Goal: Information Seeking & Learning: Compare options

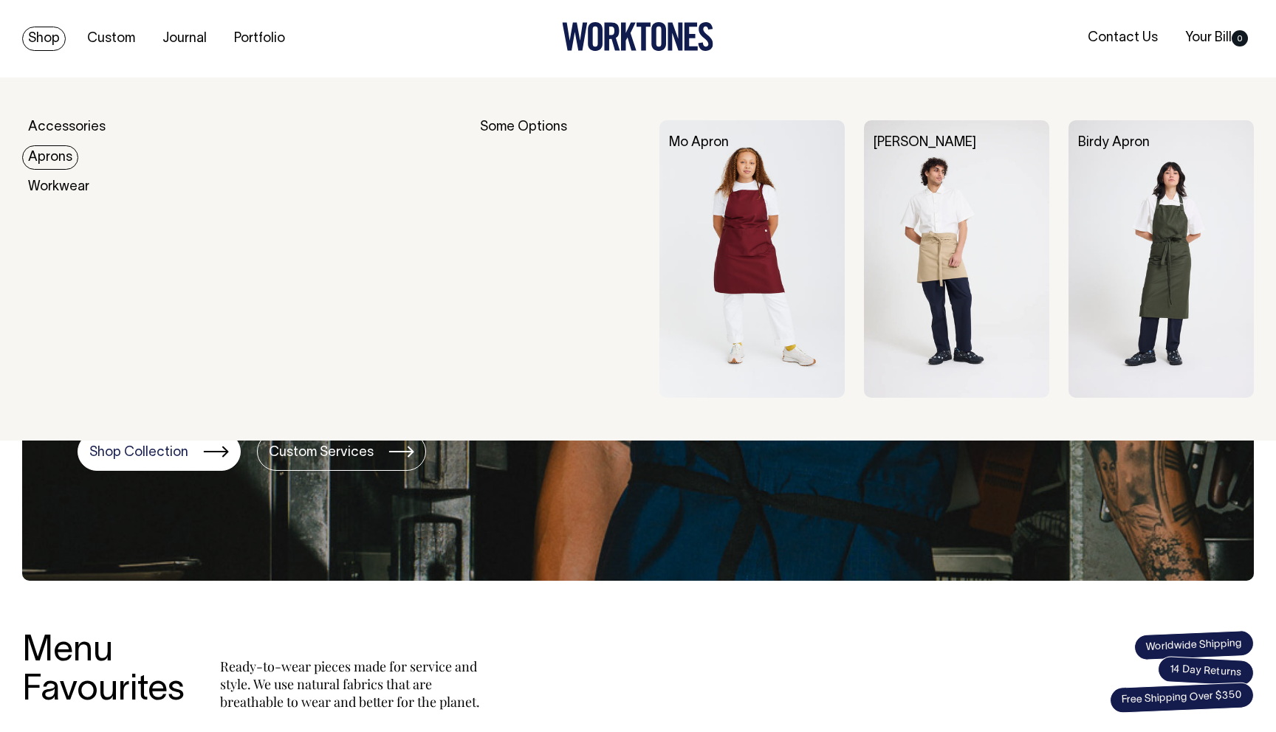
click at [57, 164] on link "Aprons" at bounding box center [50, 157] width 56 height 24
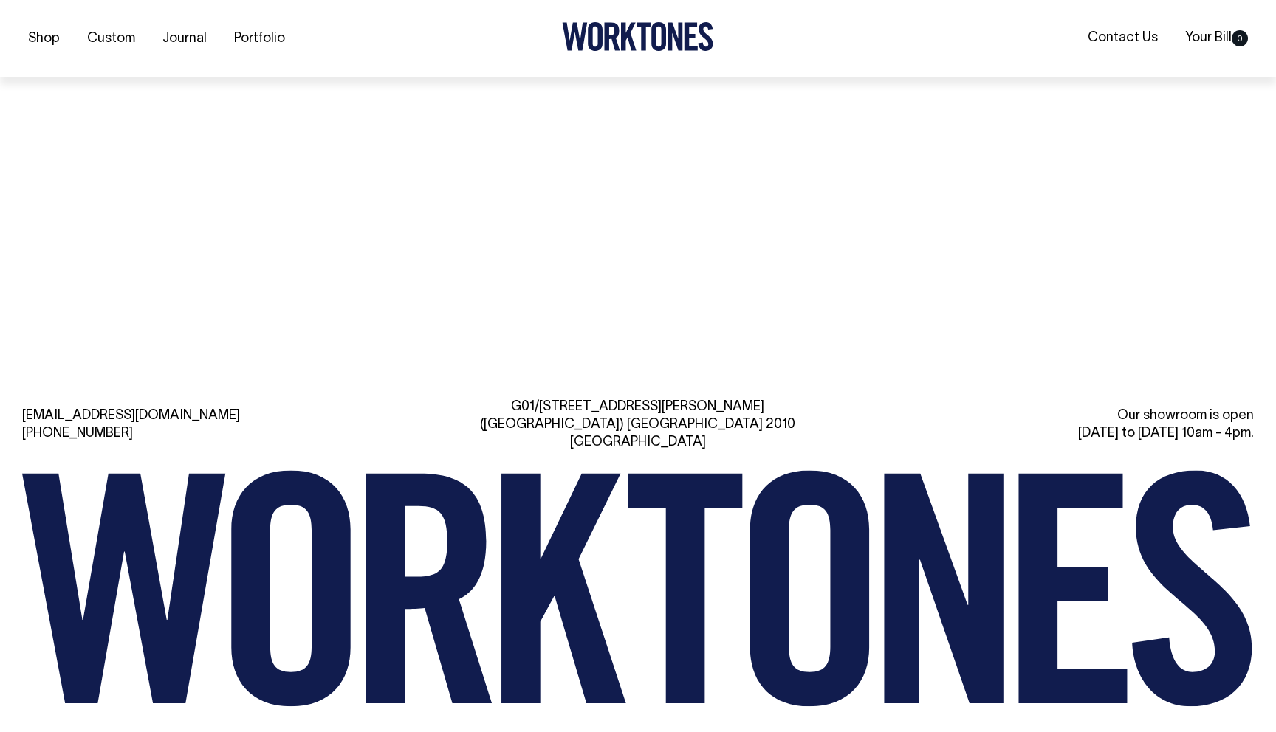
scroll to position [1601, 0]
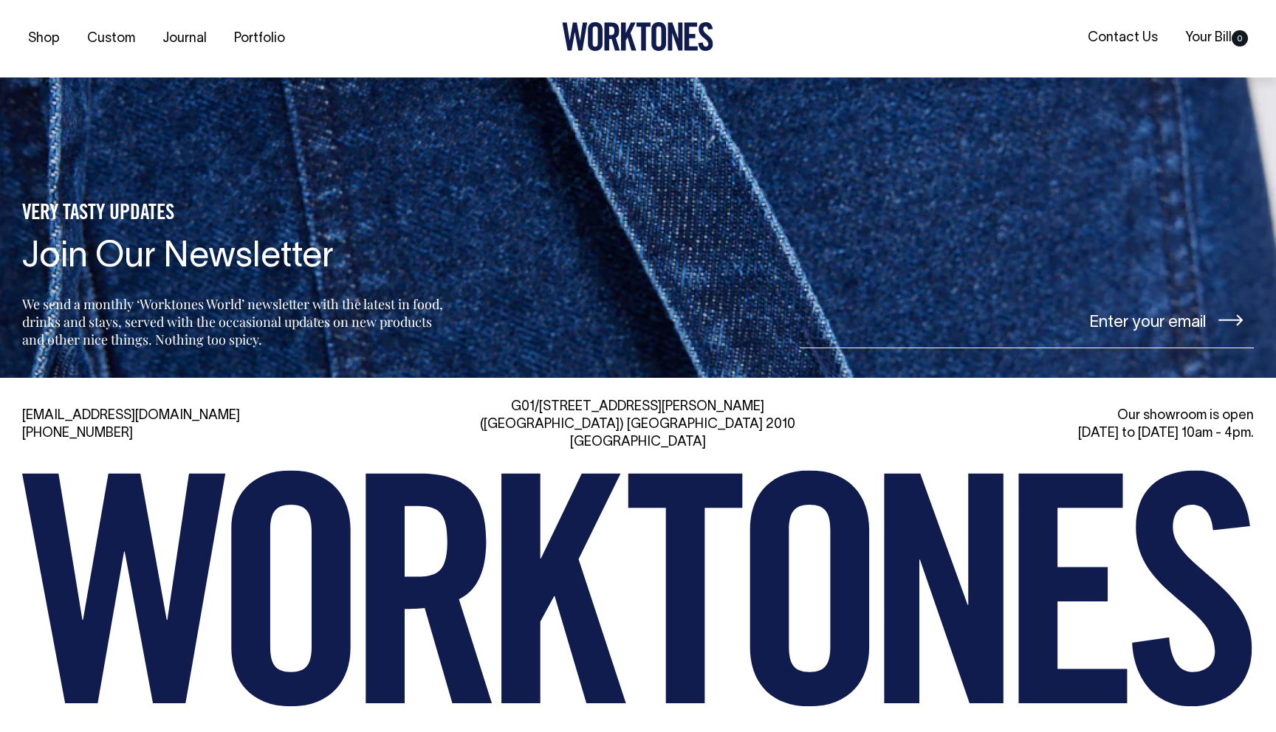
drag, startPoint x: 459, startPoint y: 546, endPoint x: 475, endPoint y: 18, distance: 528.1
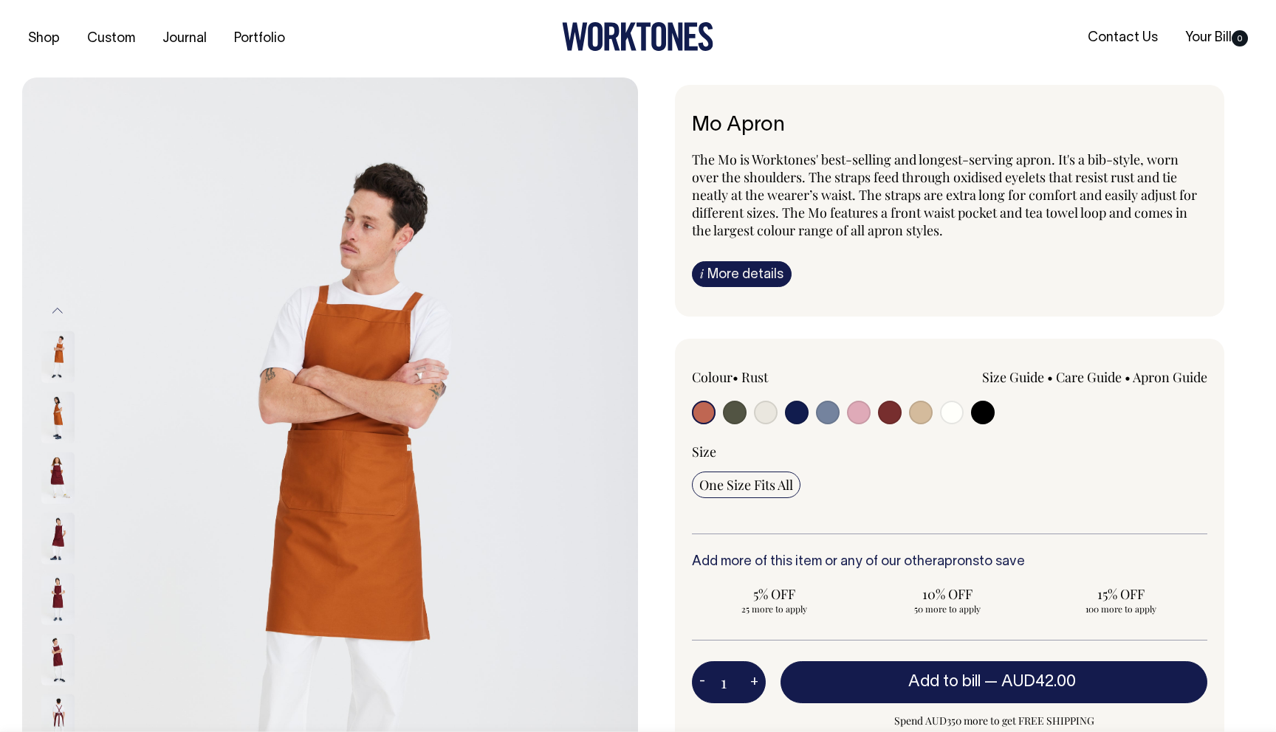
click at [47, 538] on img at bounding box center [57, 539] width 33 height 52
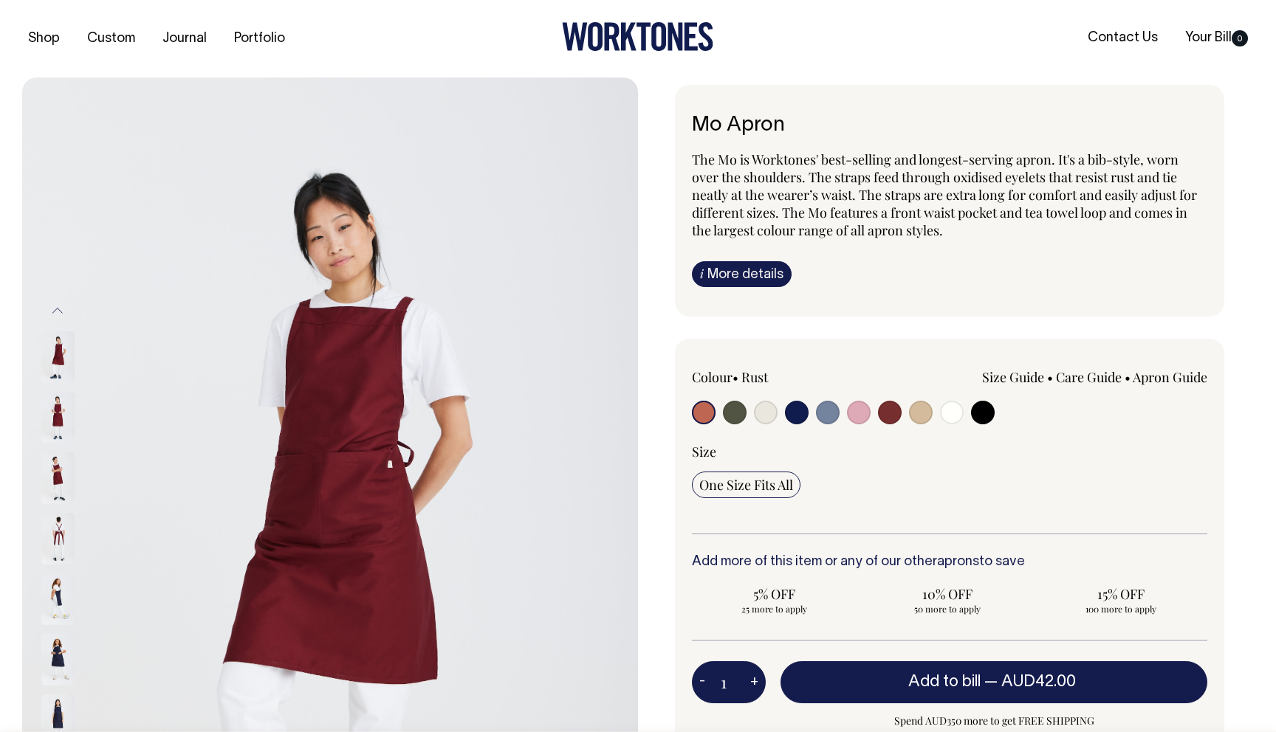
click at [919, 414] on input "radio" at bounding box center [921, 413] width 24 height 24
radio input "true"
select select "Khaki"
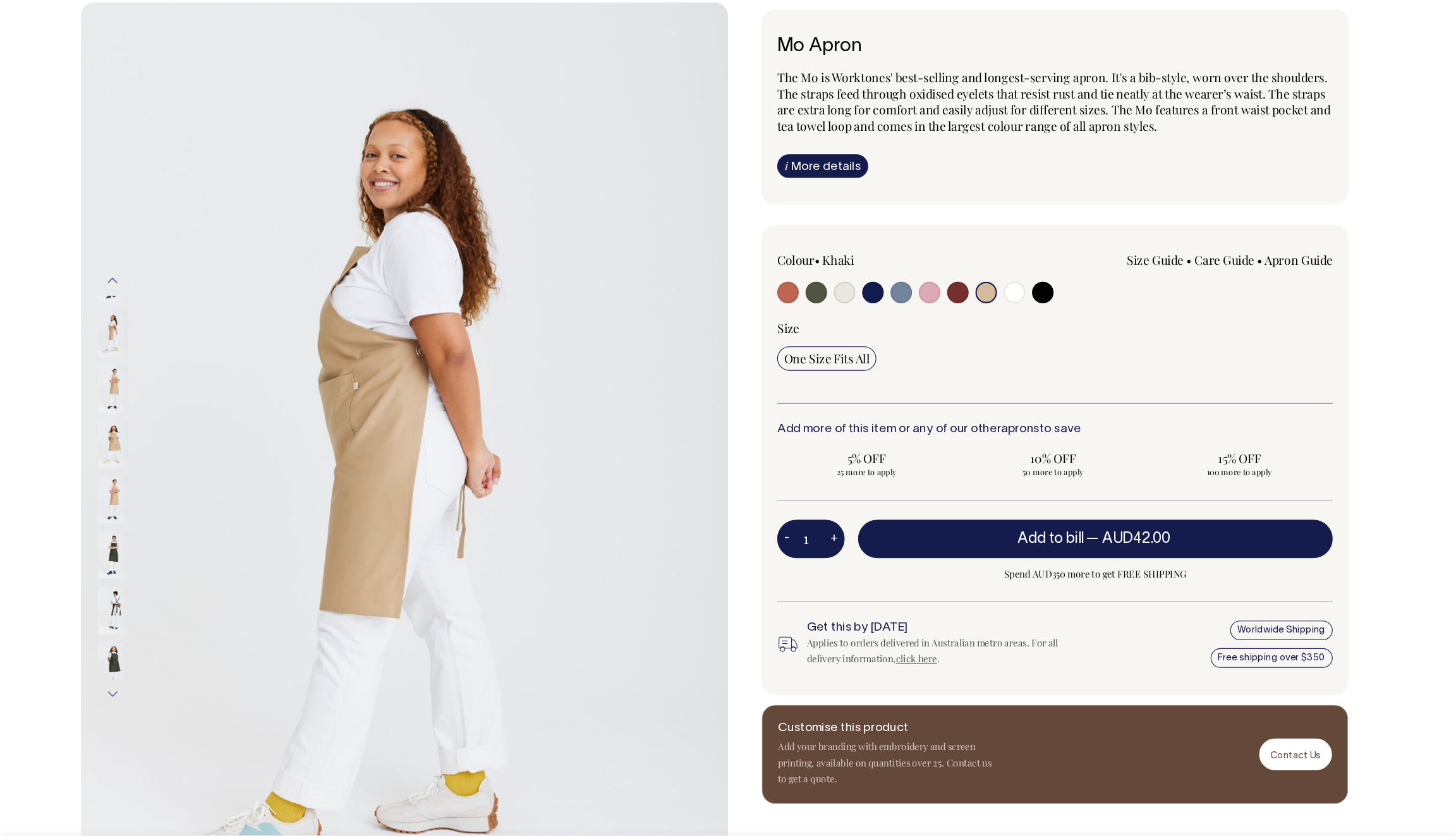
scroll to position [64, 0]
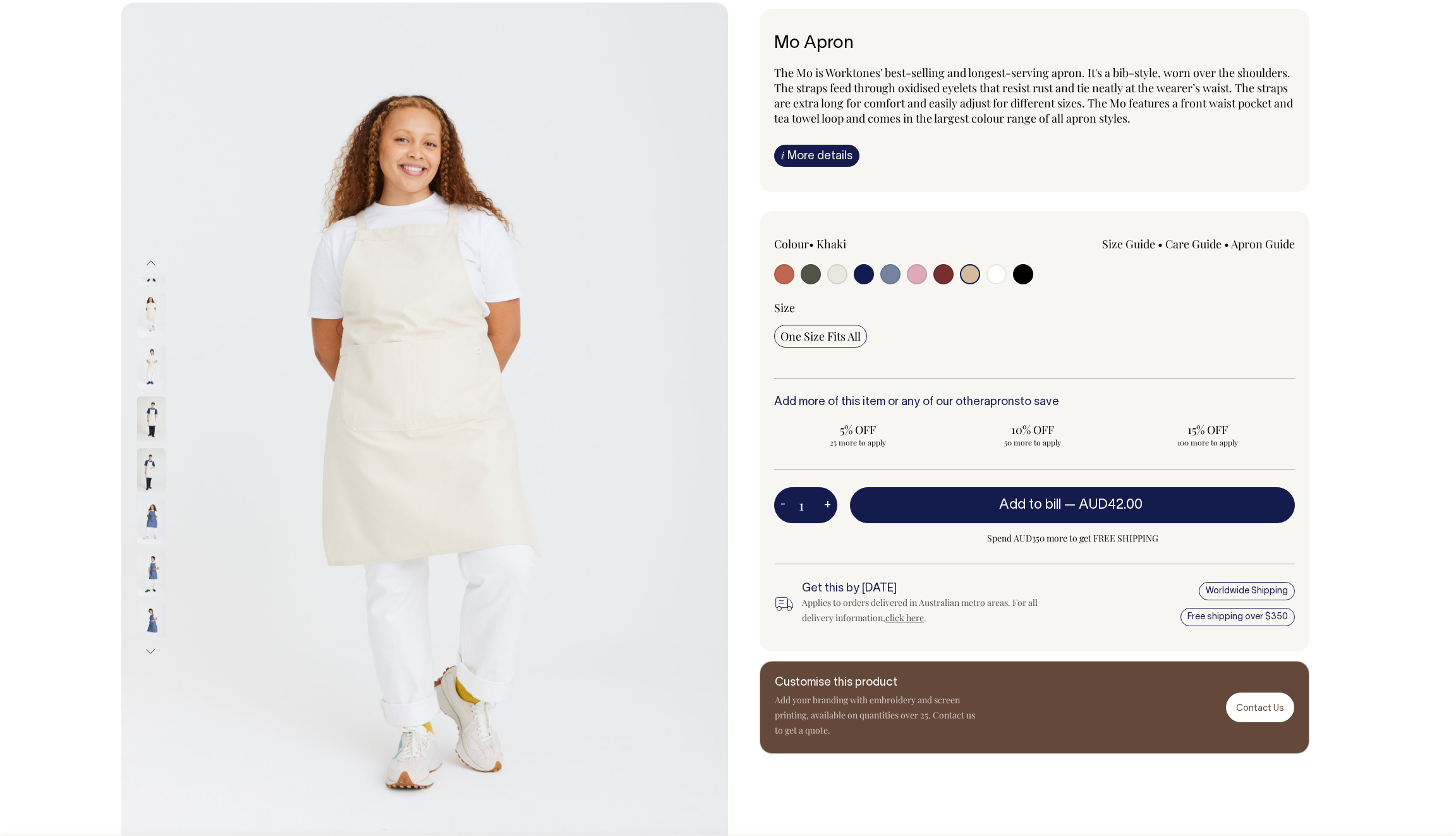
drag, startPoint x: 559, startPoint y: 441, endPoint x: 693, endPoint y: 3, distance: 458.0
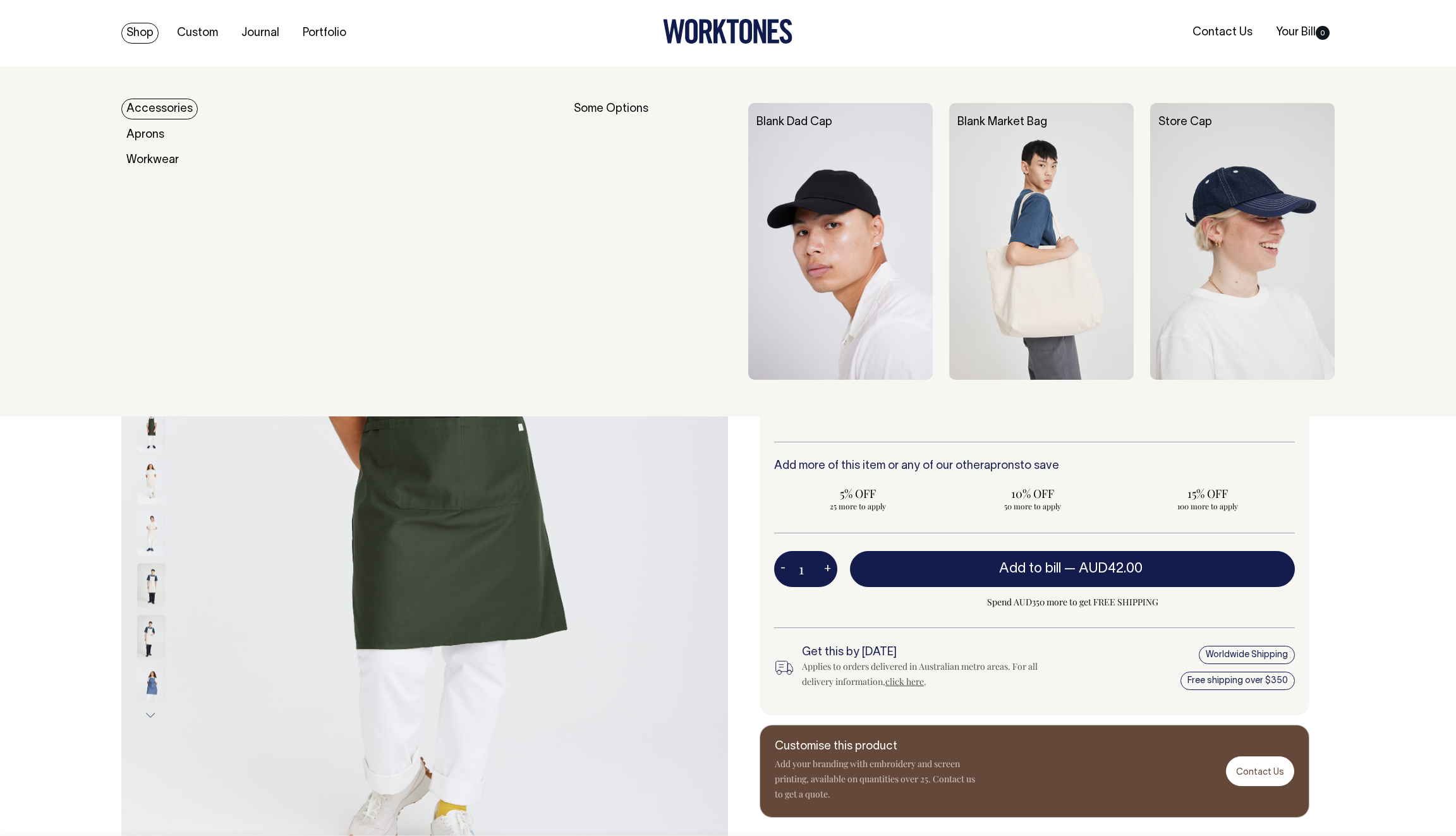
scroll to position [0, 0]
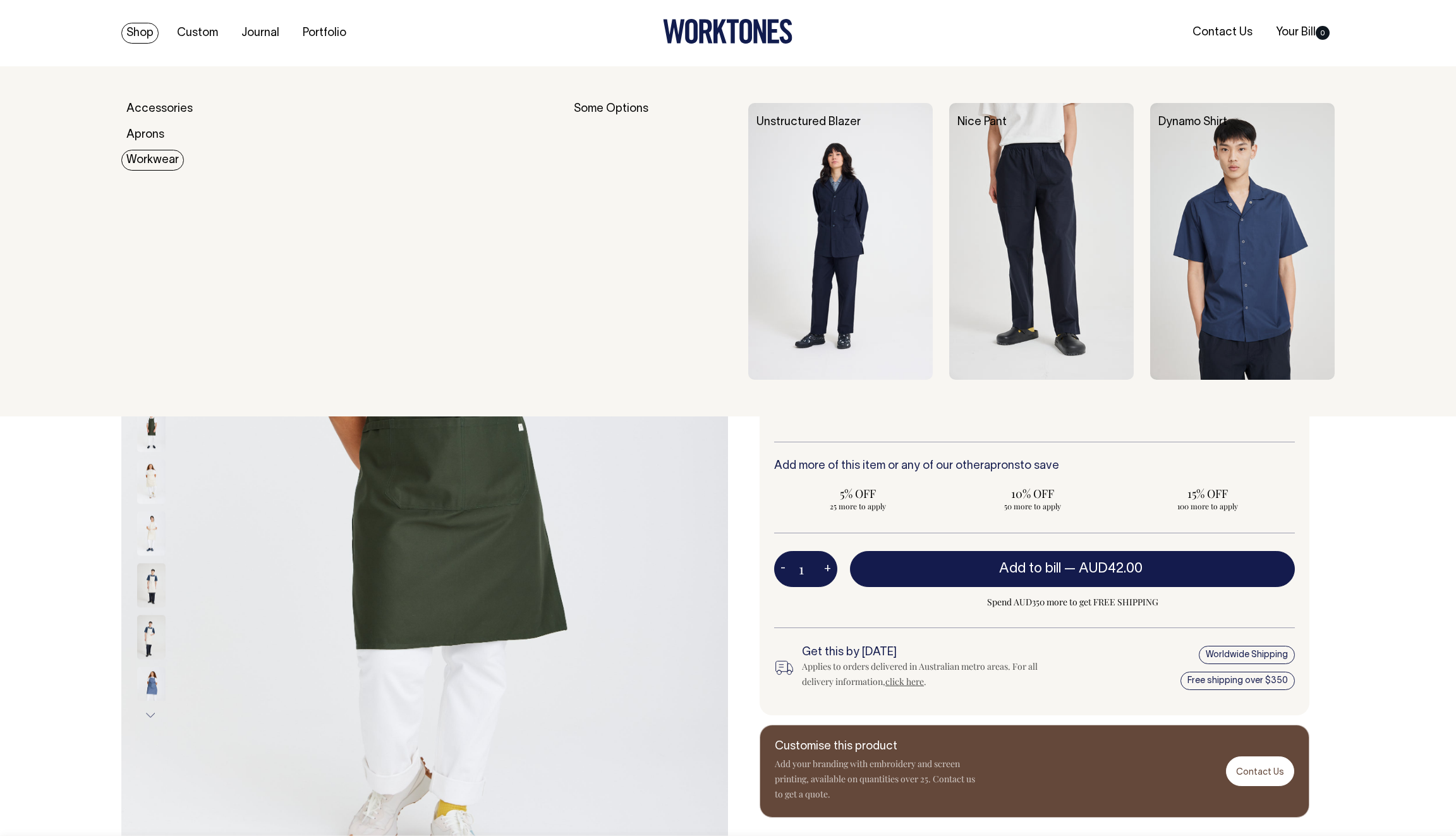
click at [152, 158] on link "Workwear" at bounding box center [152, 160] width 62 height 21
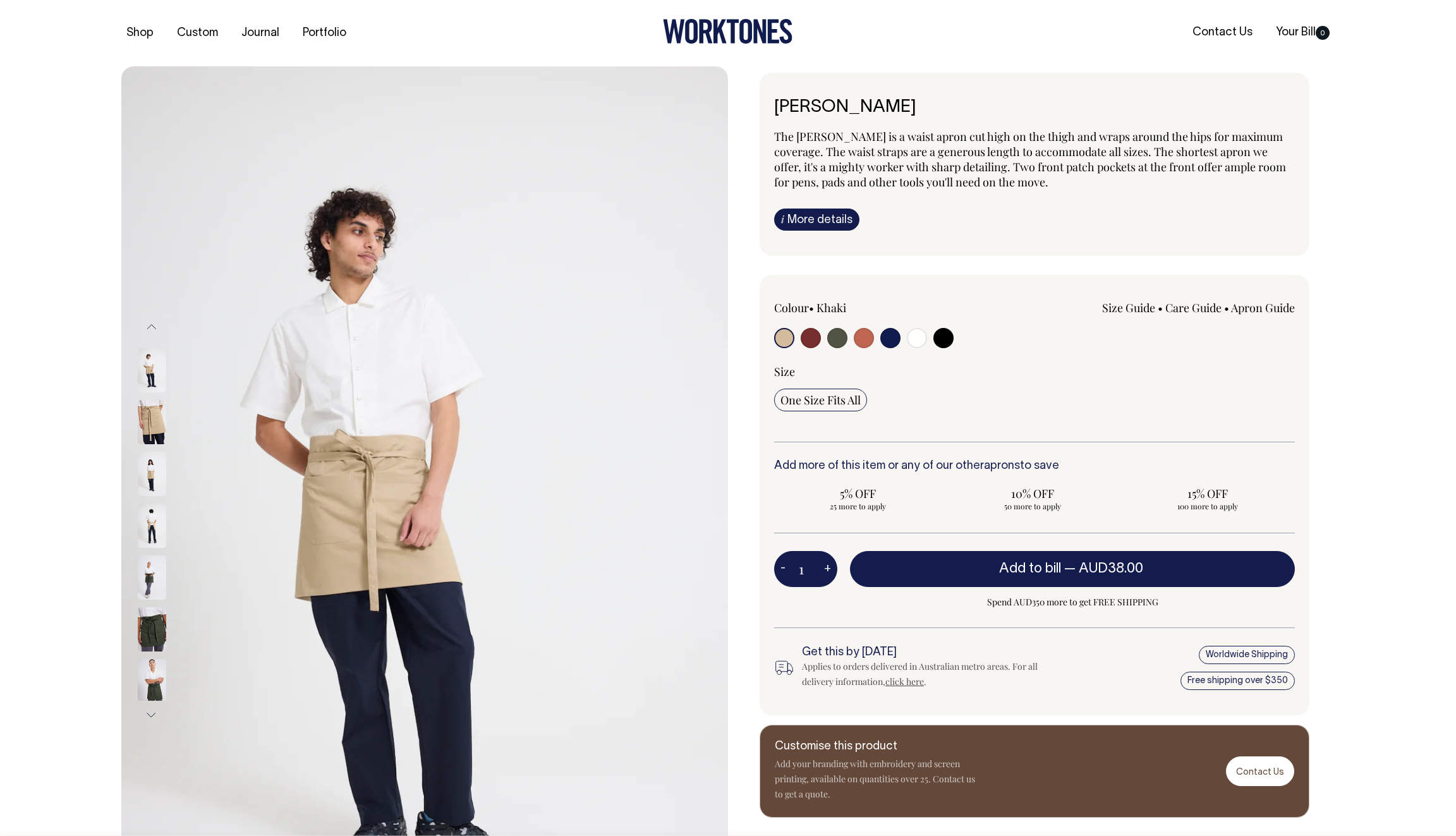
click at [150, 364] on img at bounding box center [152, 371] width 28 height 44
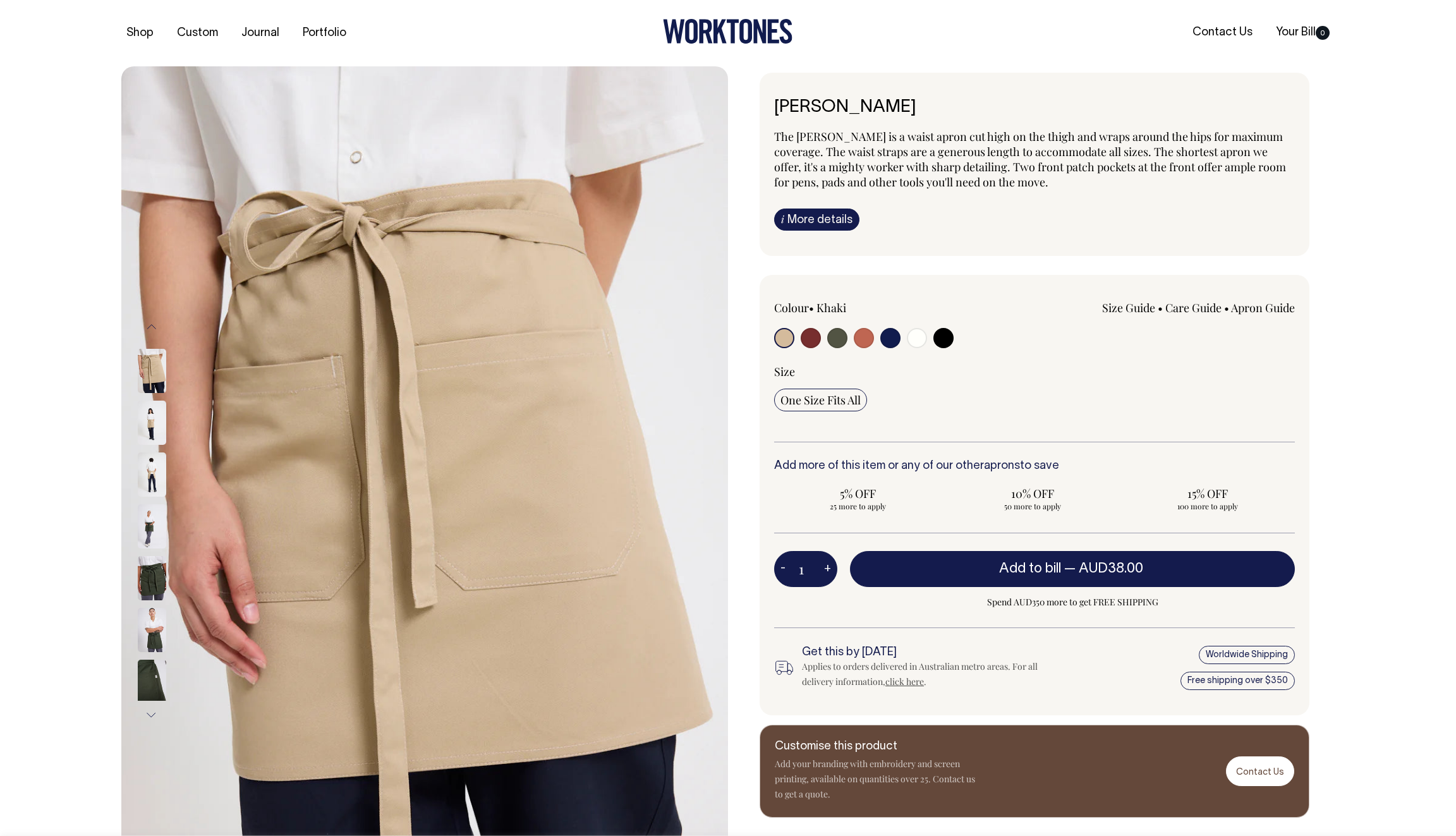
click at [143, 426] on img at bounding box center [152, 423] width 28 height 44
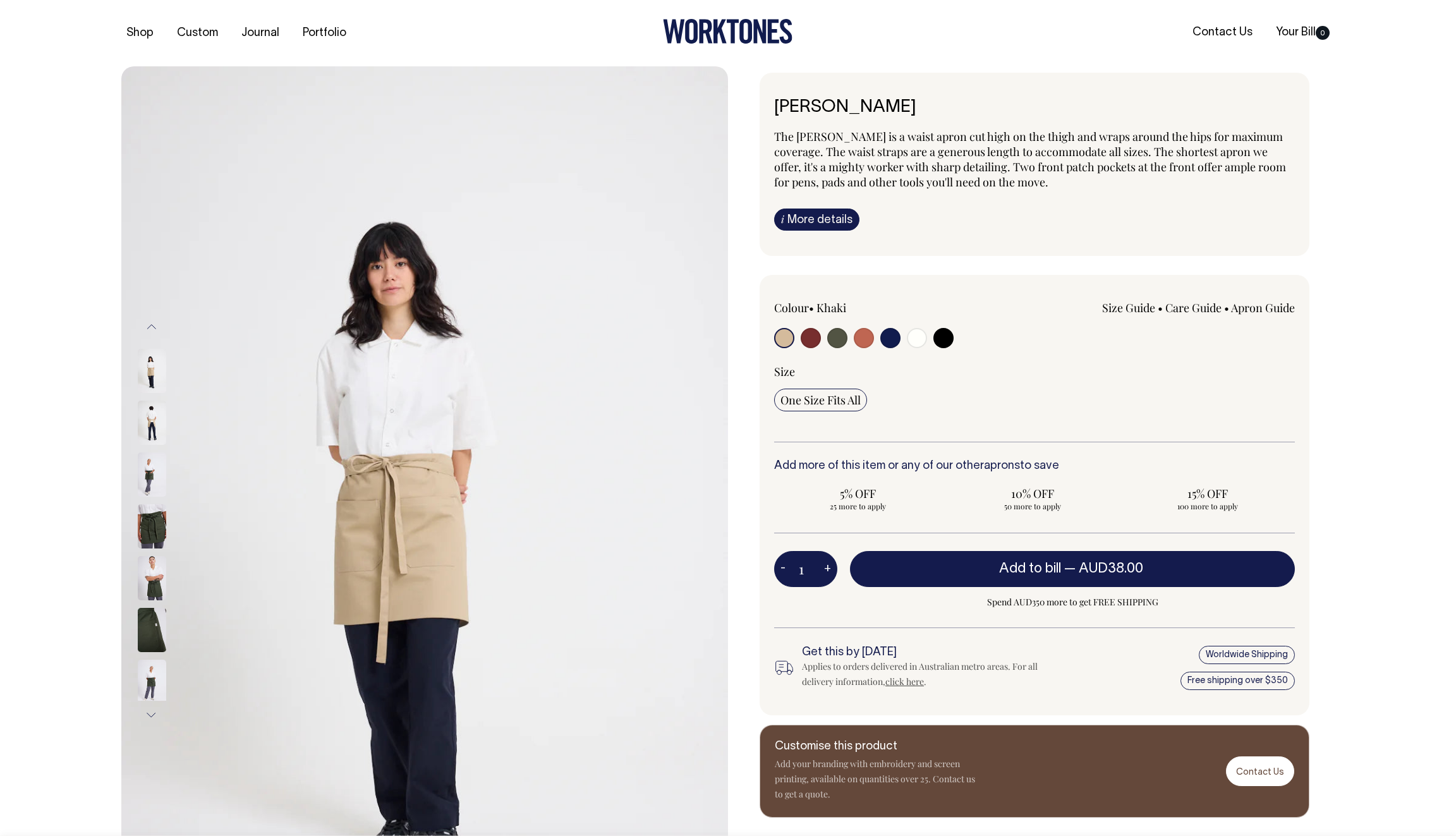
click at [152, 372] on img at bounding box center [152, 371] width 28 height 44
click at [149, 422] on img at bounding box center [152, 423] width 28 height 44
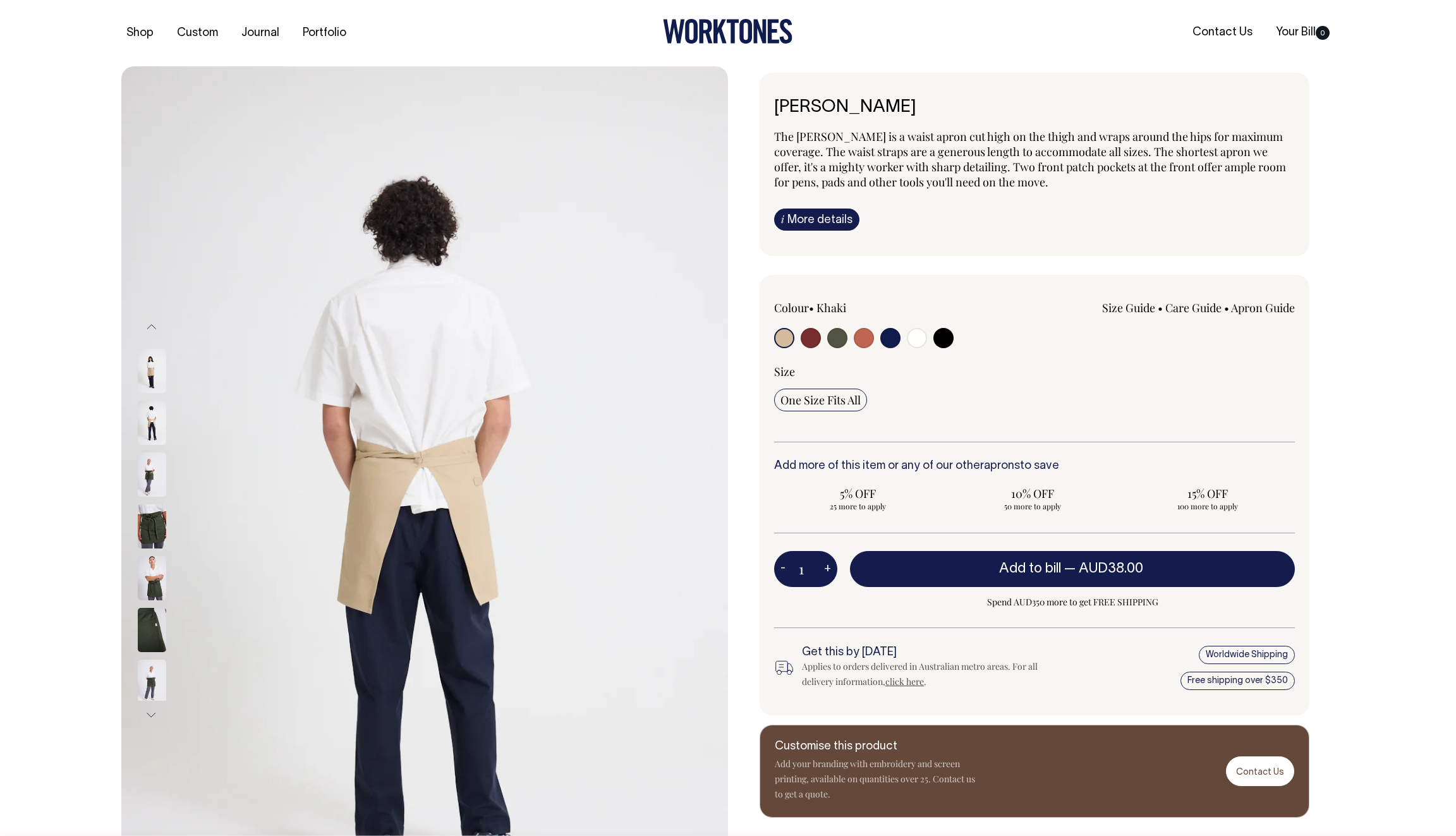
click at [149, 465] on img at bounding box center [152, 475] width 28 height 44
click at [151, 371] on img at bounding box center [152, 371] width 28 height 44
click at [149, 326] on button "Previous" at bounding box center [152, 326] width 19 height 28
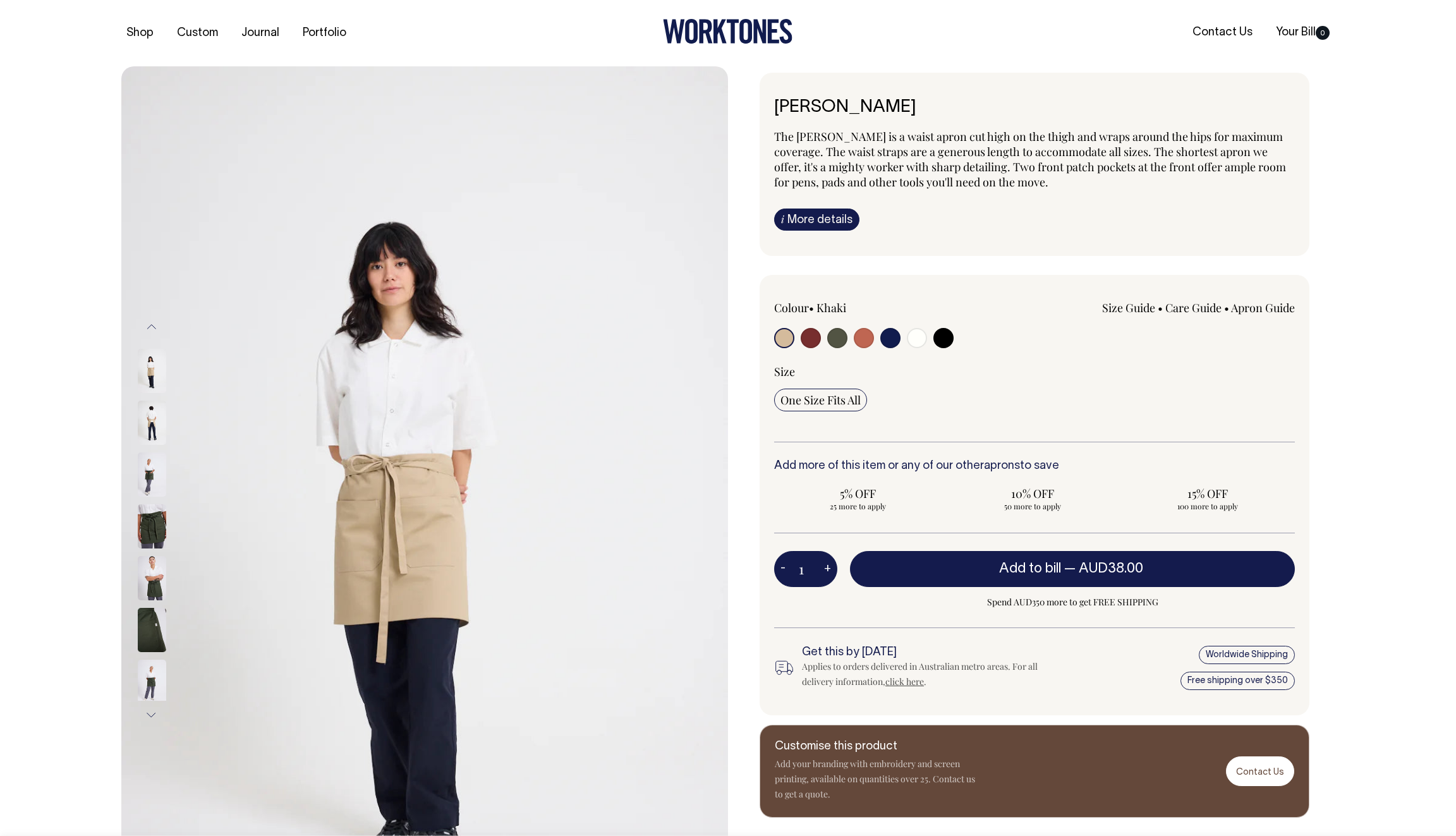
click at [151, 368] on img at bounding box center [152, 371] width 28 height 44
click at [151, 425] on img at bounding box center [152, 423] width 28 height 44
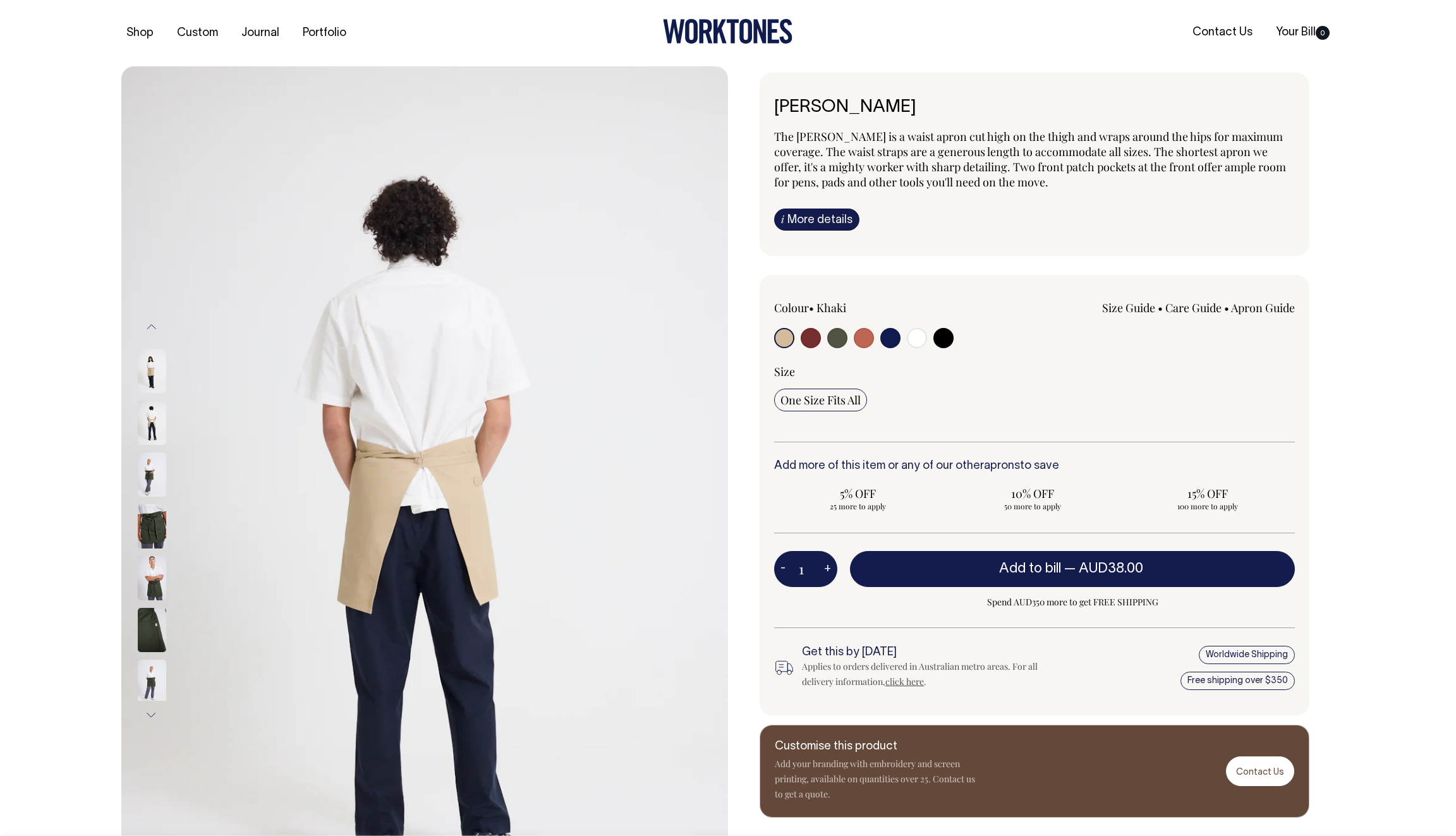
click at [151, 487] on img at bounding box center [152, 475] width 28 height 44
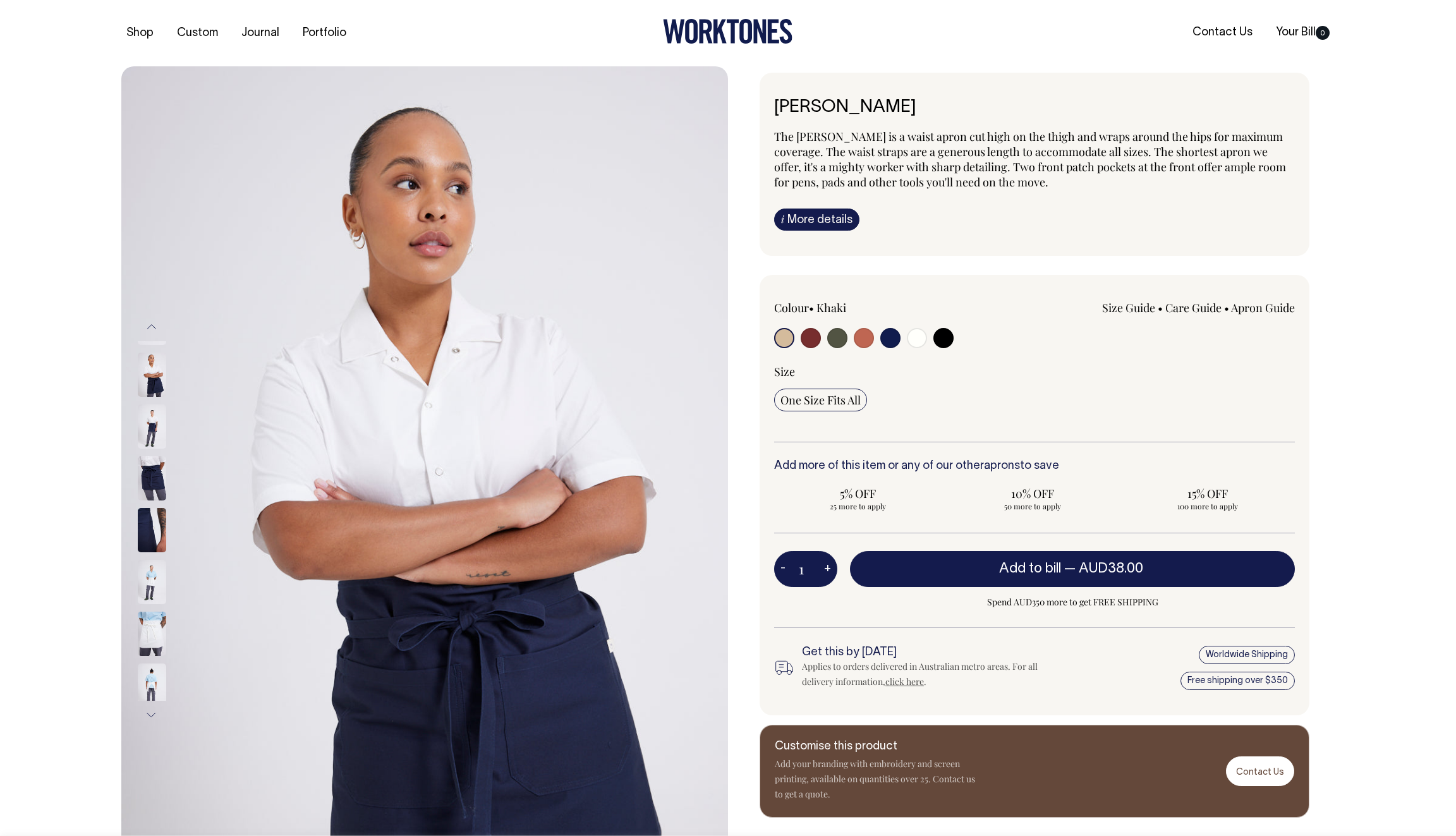
click at [158, 320] on button "Previous" at bounding box center [152, 326] width 19 height 28
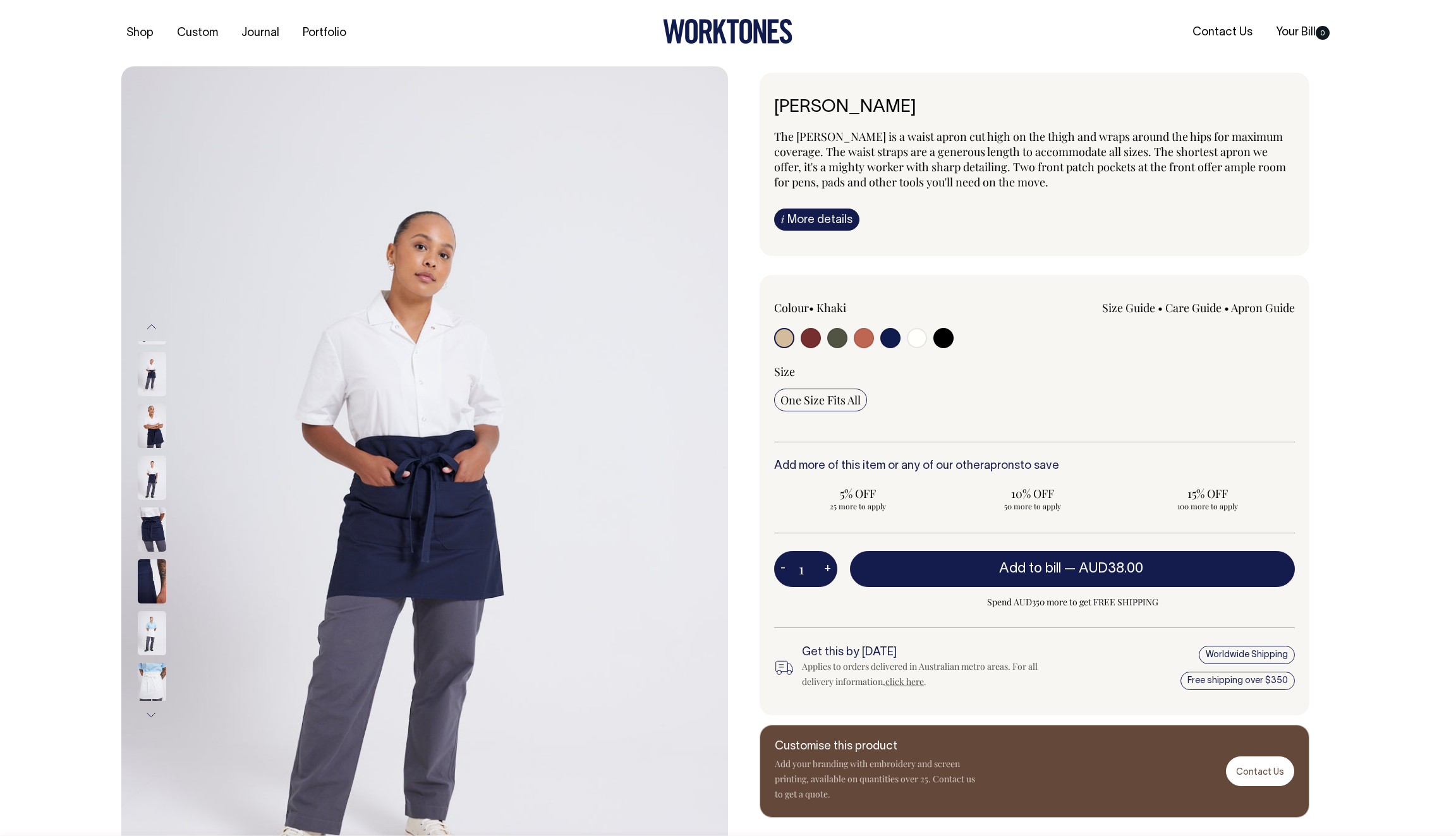
click at [153, 327] on button "Previous" at bounding box center [152, 326] width 19 height 28
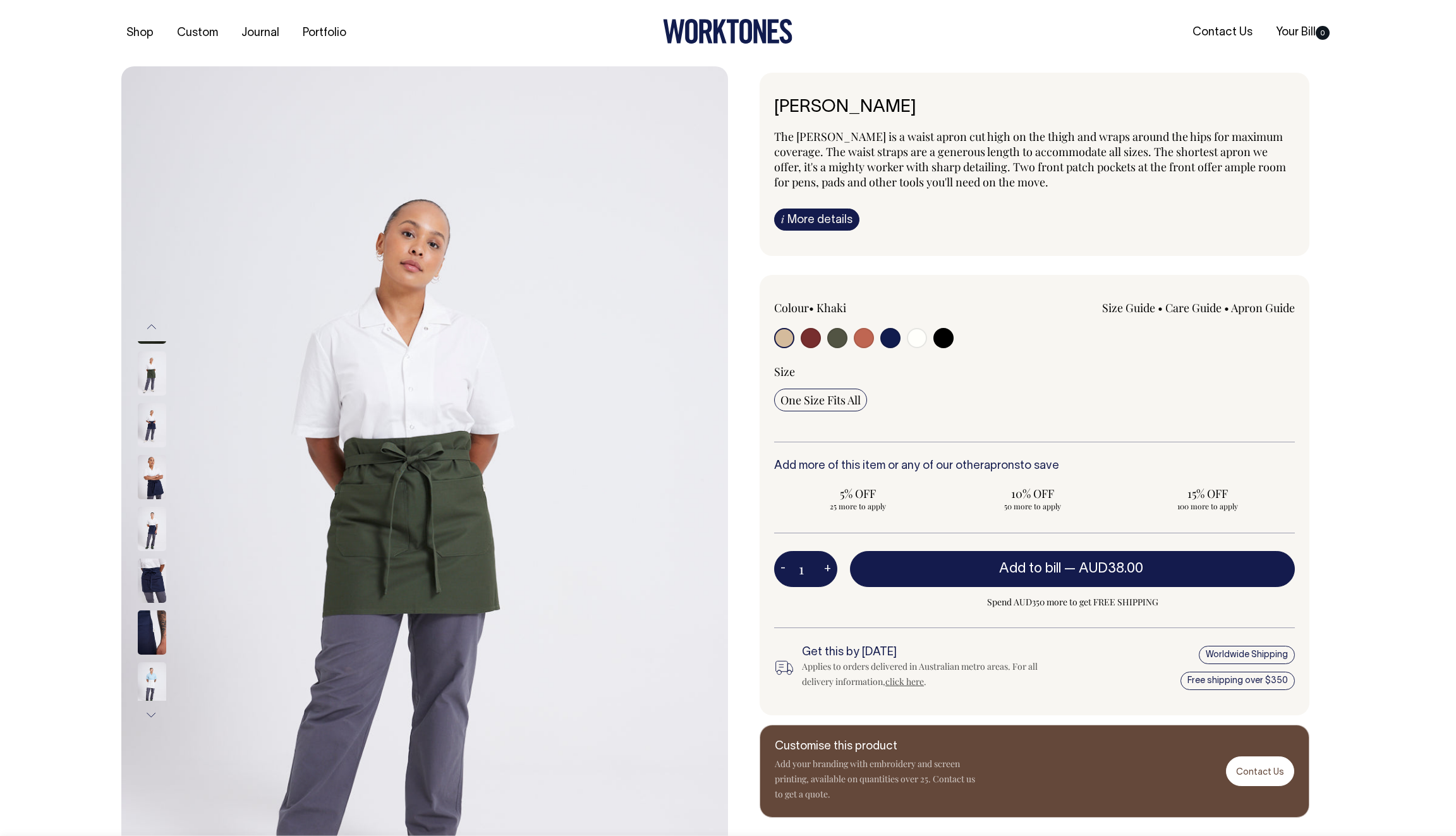
click at [782, 333] on input "radio" at bounding box center [784, 338] width 21 height 21
click at [776, 344] on input "radio" at bounding box center [784, 338] width 21 height 21
click at [151, 322] on button "Previous" at bounding box center [152, 326] width 19 height 28
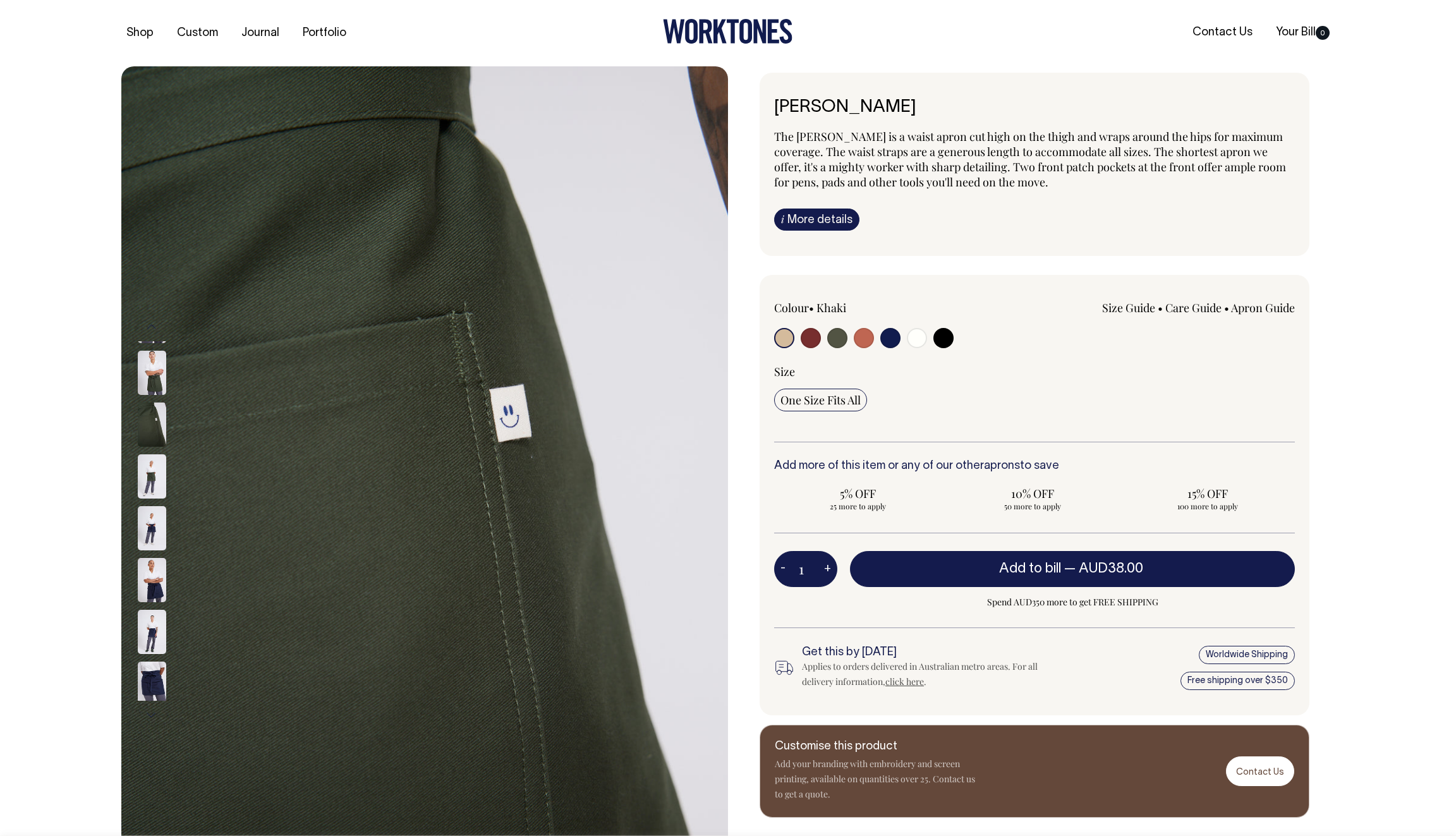
click at [151, 322] on button "Previous" at bounding box center [152, 326] width 19 height 28
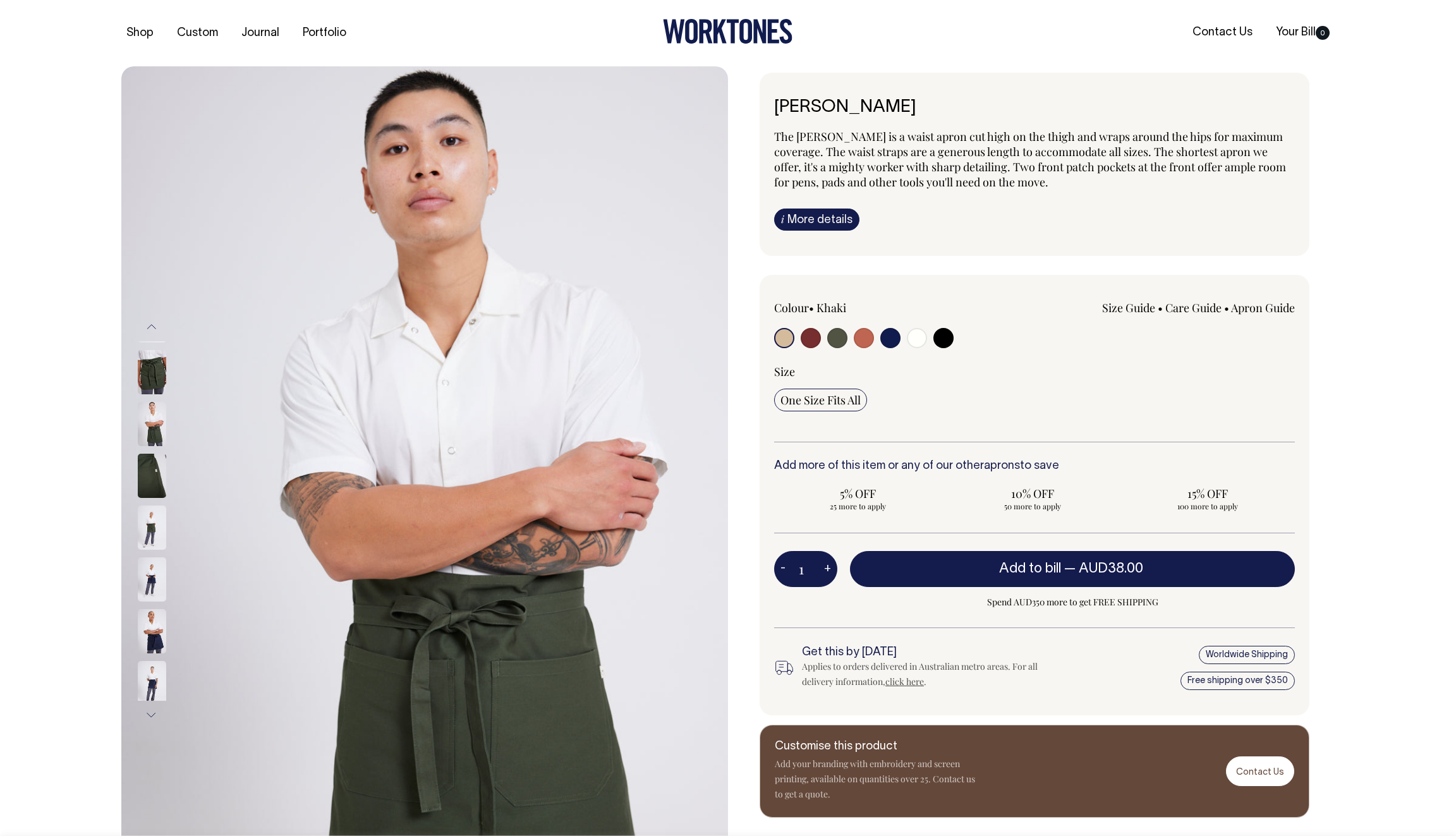
click at [151, 322] on button "Previous" at bounding box center [152, 326] width 19 height 28
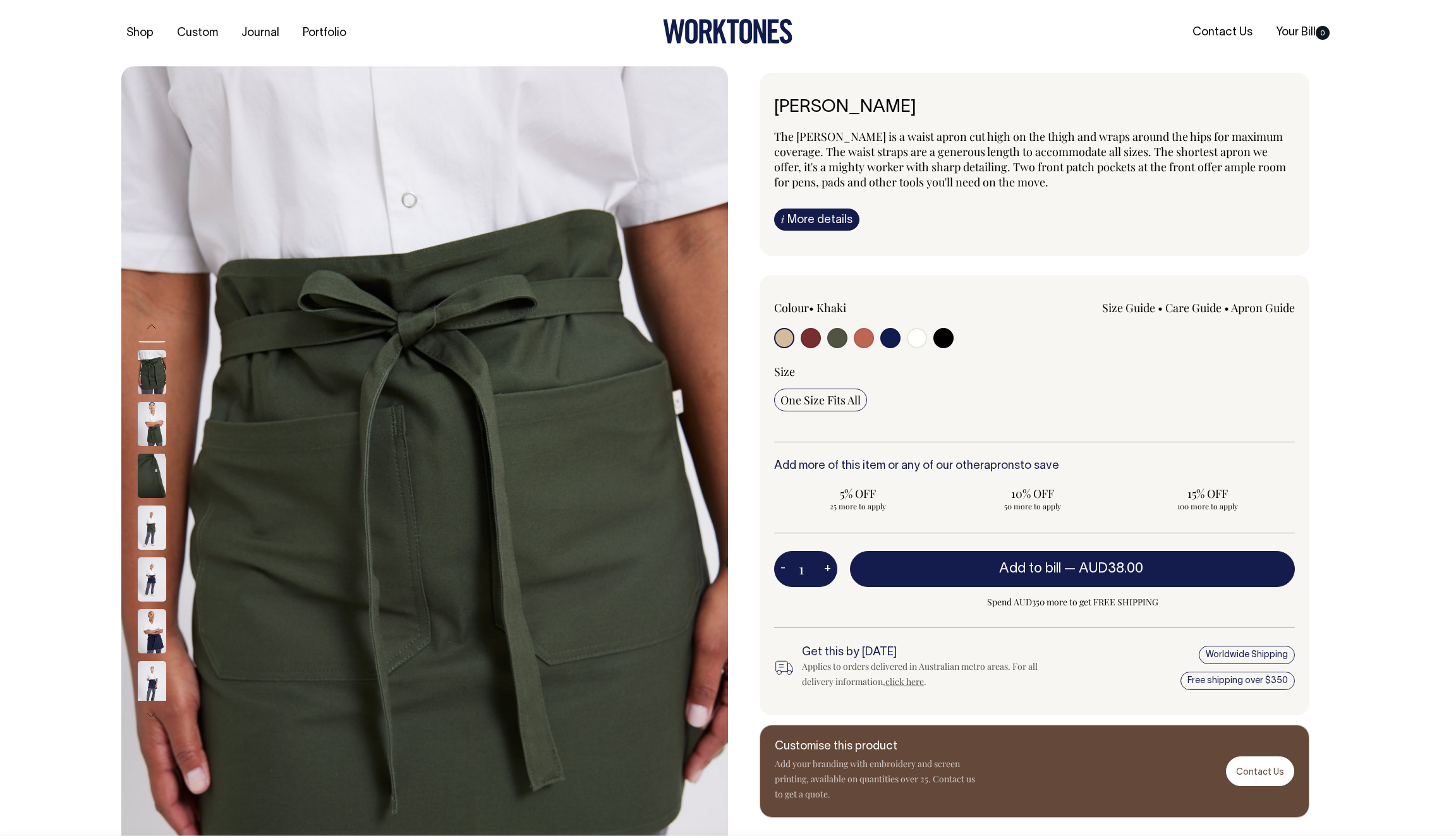
click at [151, 322] on button "Previous" at bounding box center [152, 326] width 19 height 28
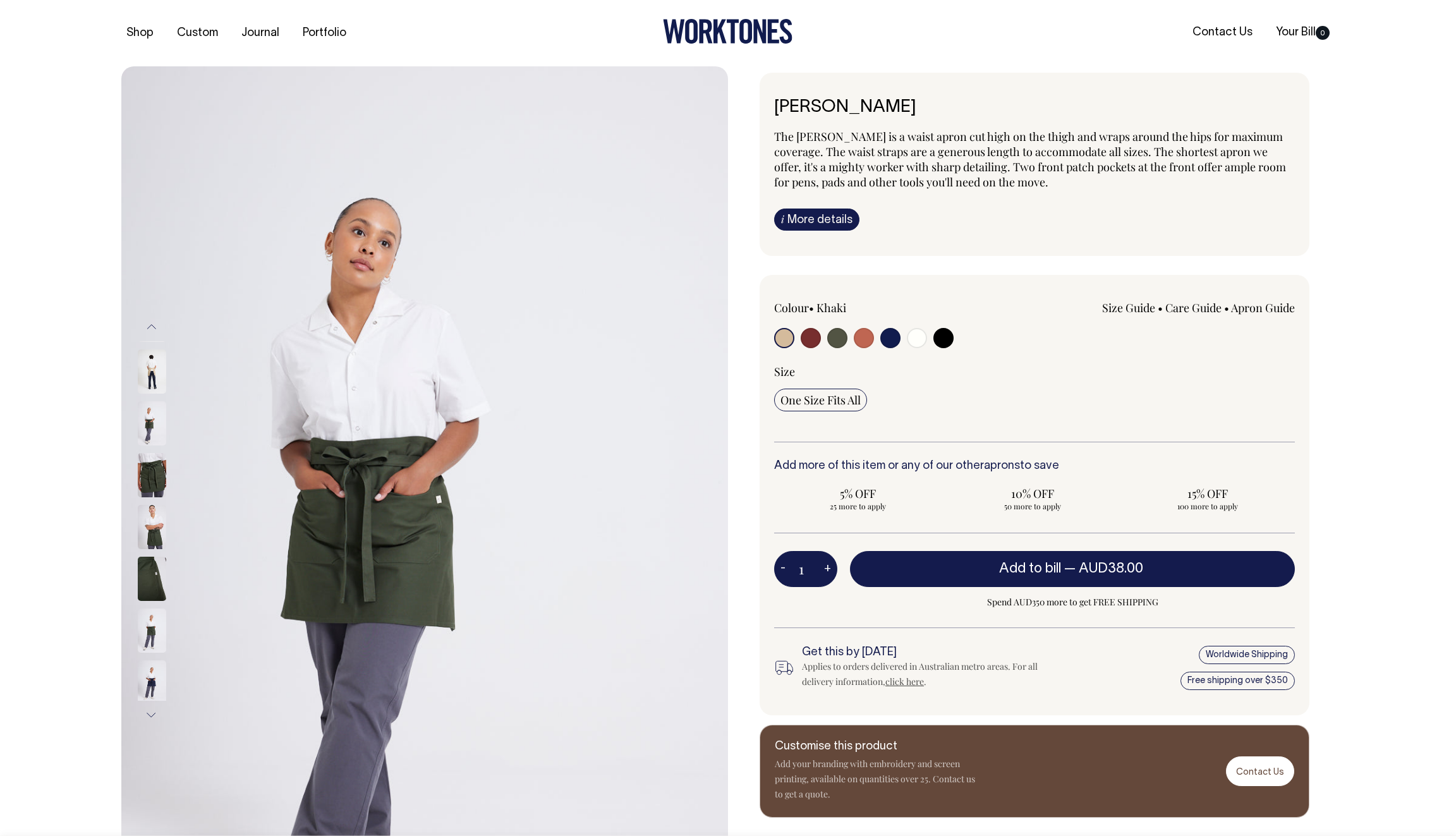
click at [151, 322] on button "Previous" at bounding box center [152, 326] width 19 height 28
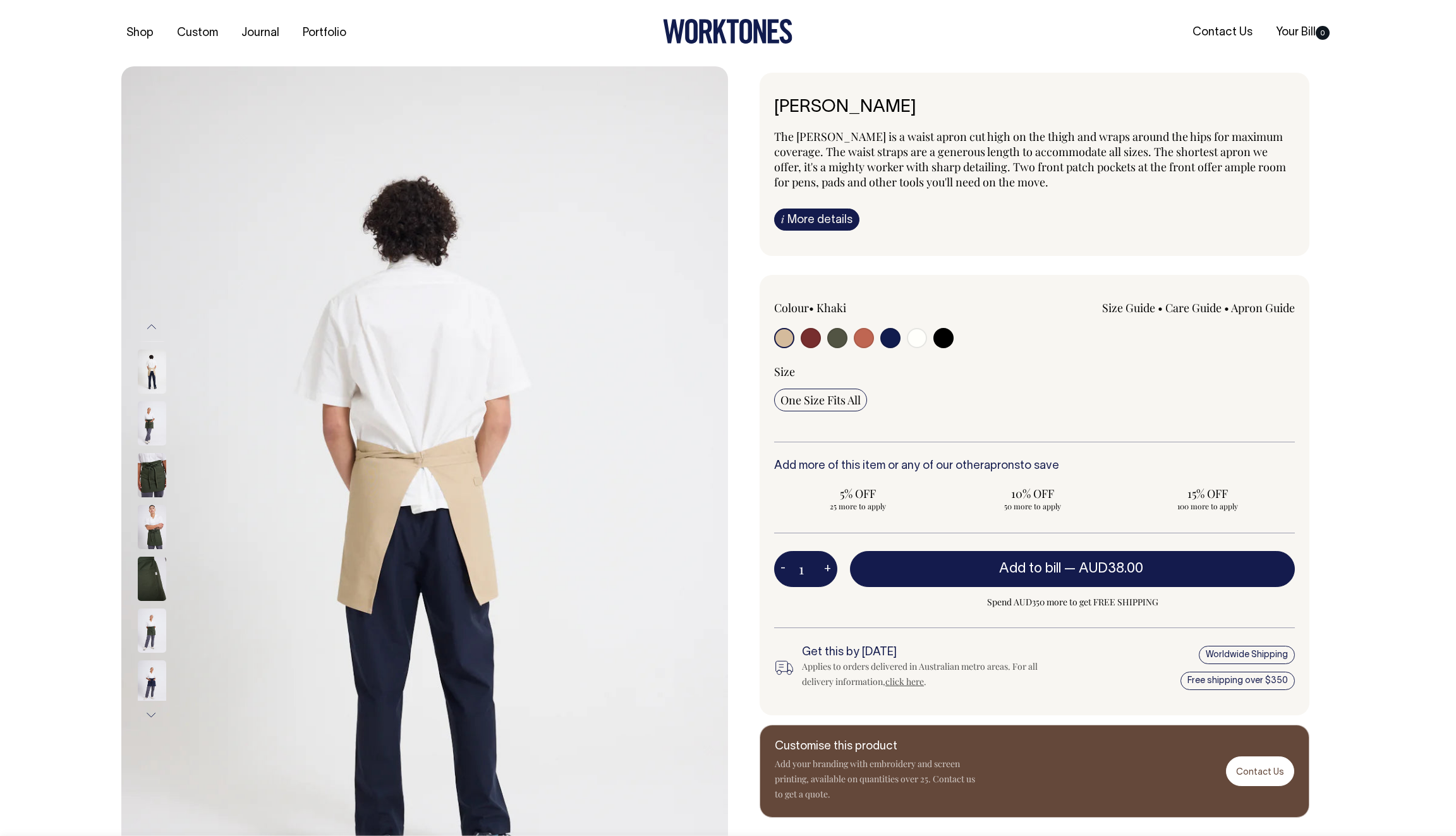
click at [151, 322] on button "Previous" at bounding box center [152, 326] width 19 height 28
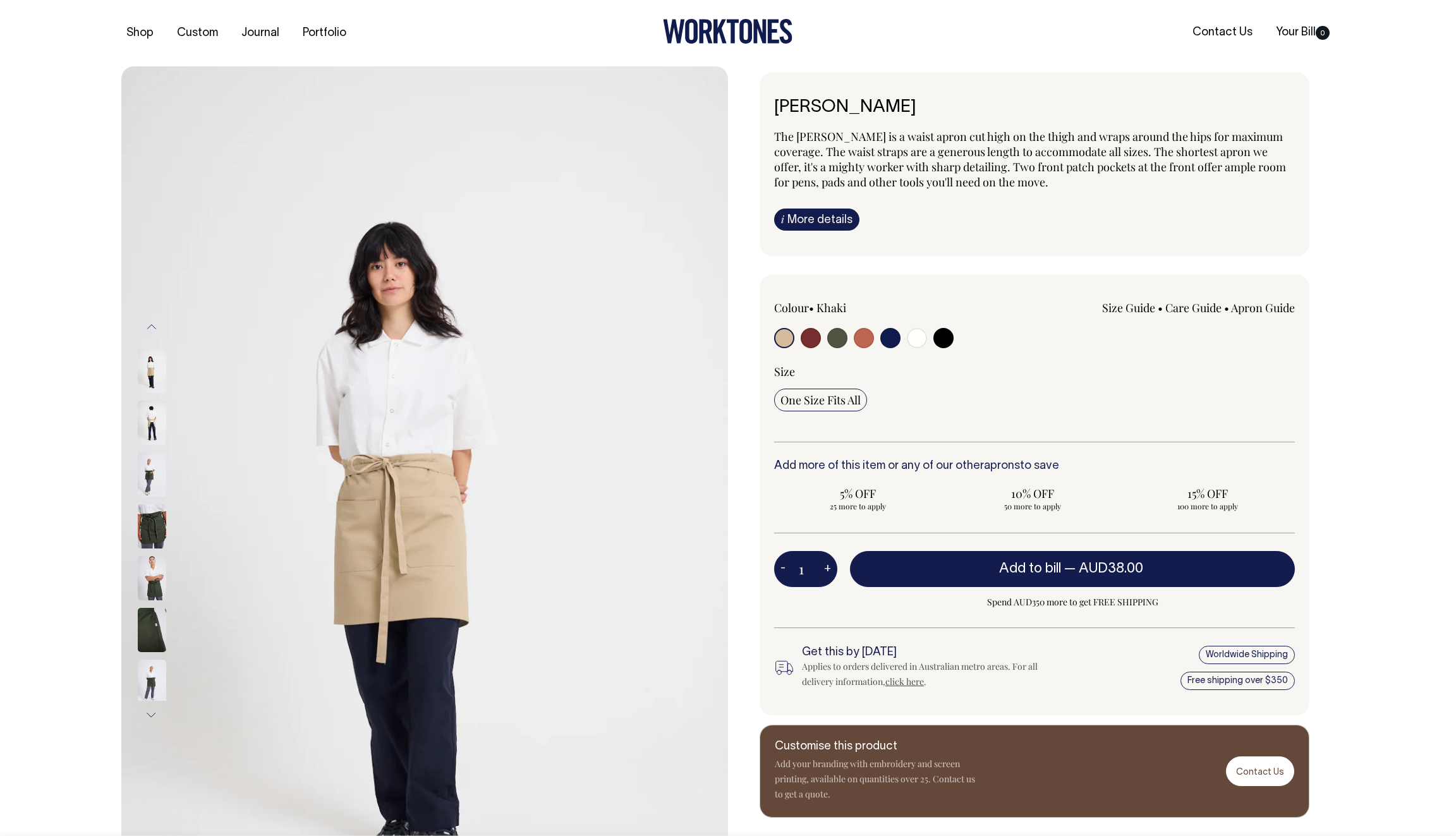
click at [151, 322] on button "Previous" at bounding box center [152, 326] width 19 height 28
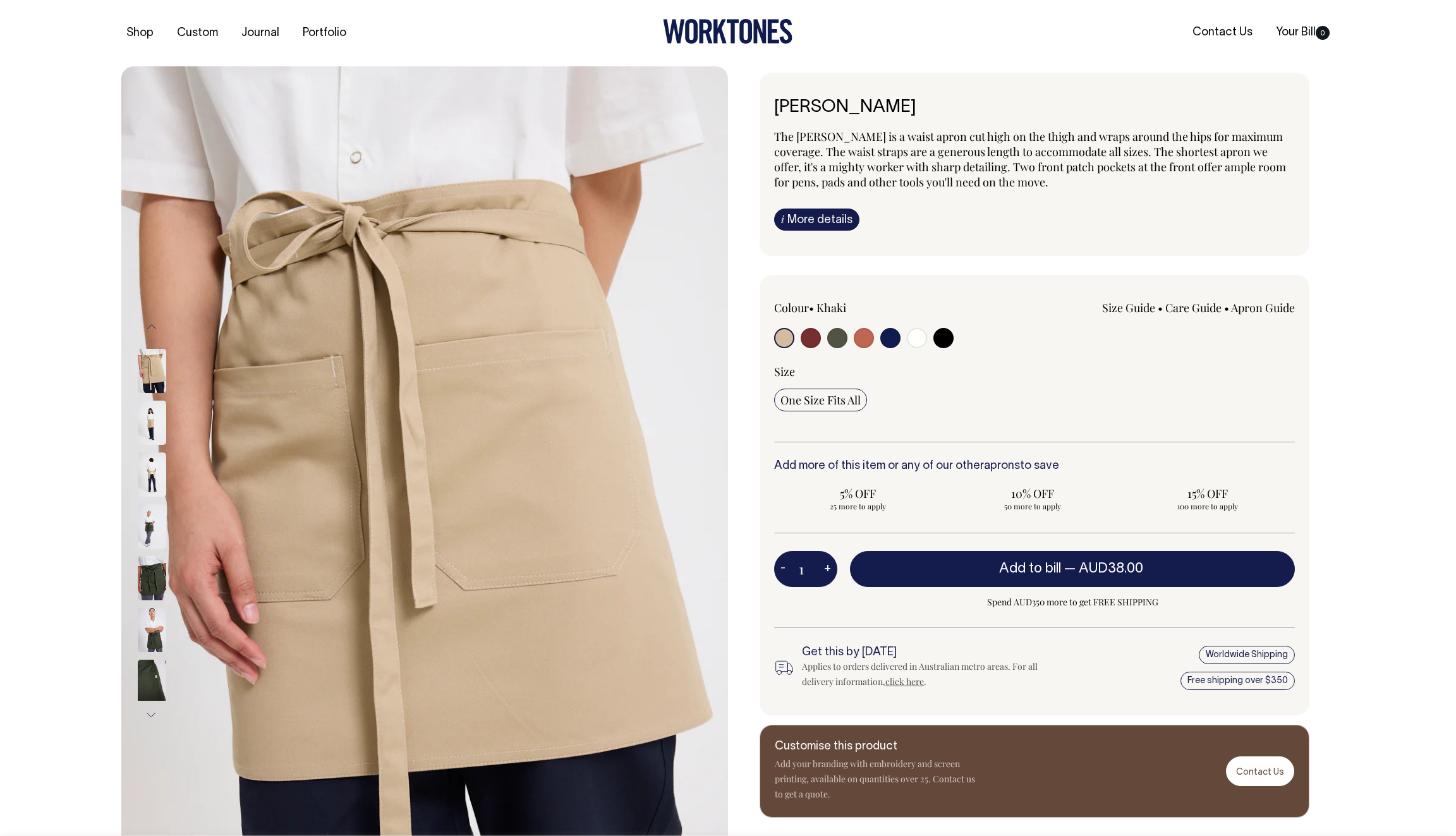
click at [150, 379] on img at bounding box center [152, 371] width 28 height 44
drag, startPoint x: 421, startPoint y: 372, endPoint x: 1041, endPoint y: 5, distance: 720.5
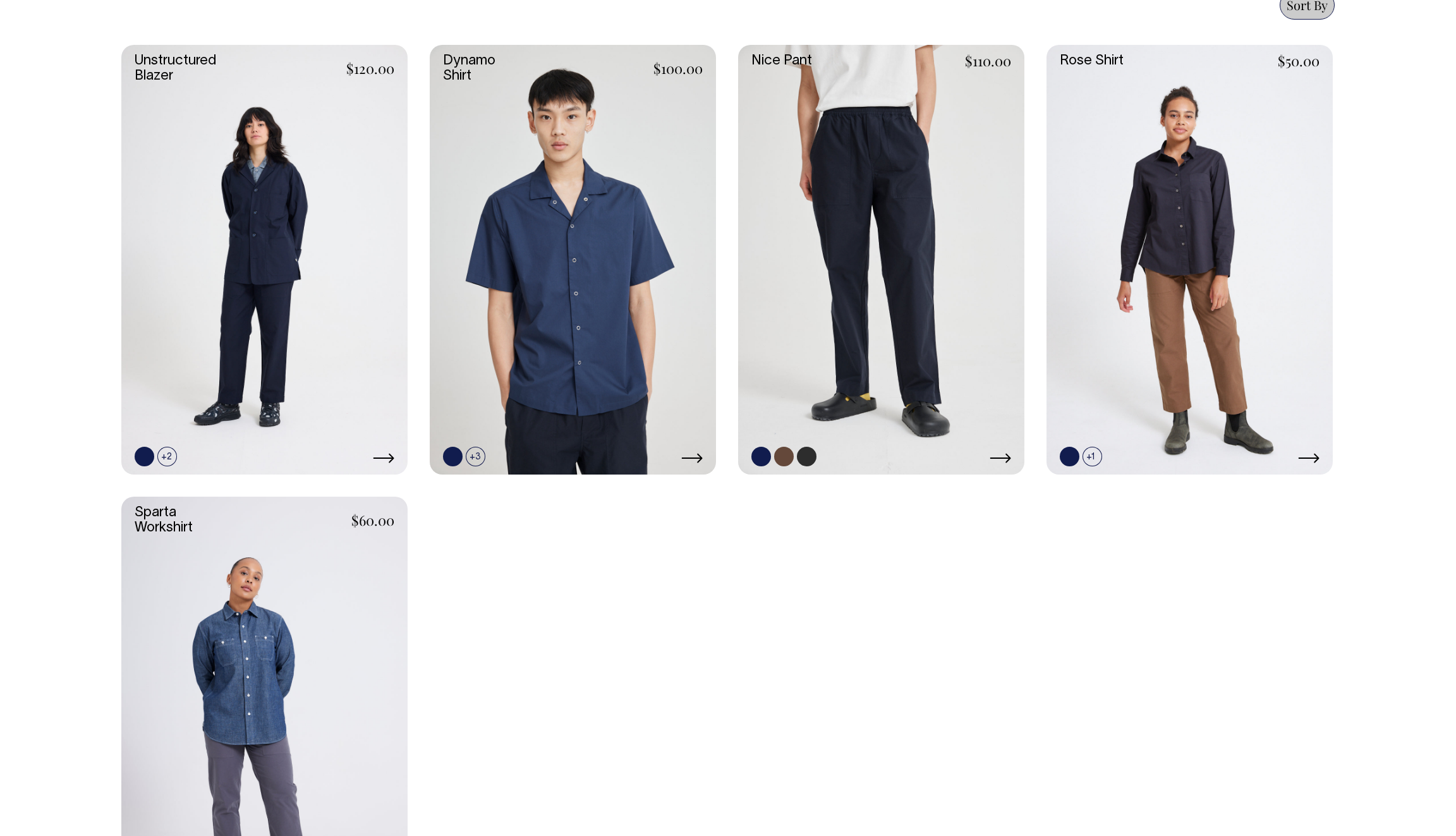
scroll to position [566, 0]
drag, startPoint x: 1212, startPoint y: 296, endPoint x: 287, endPoint y: 5, distance: 969.7
click at [0, 0] on body "Shop Custom Journal Portfolio Contact Us Your Bill 0 Accessories Aprons Workwear" at bounding box center [728, 525] width 1456 height 2182
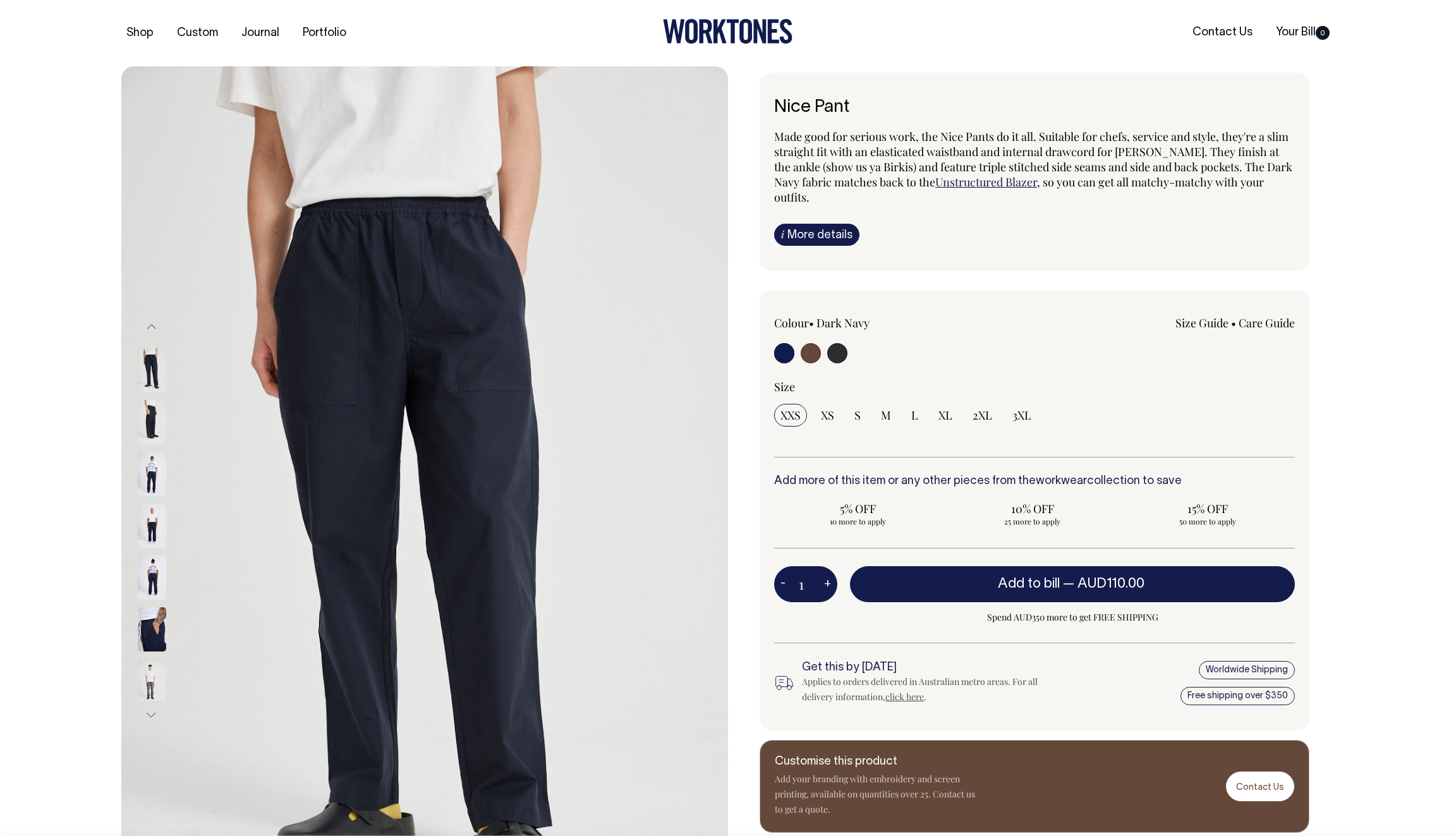
click at [812, 351] on input "radio" at bounding box center [811, 353] width 21 height 21
radio input "true"
radio input "false"
radio input "true"
select select "Chocolate"
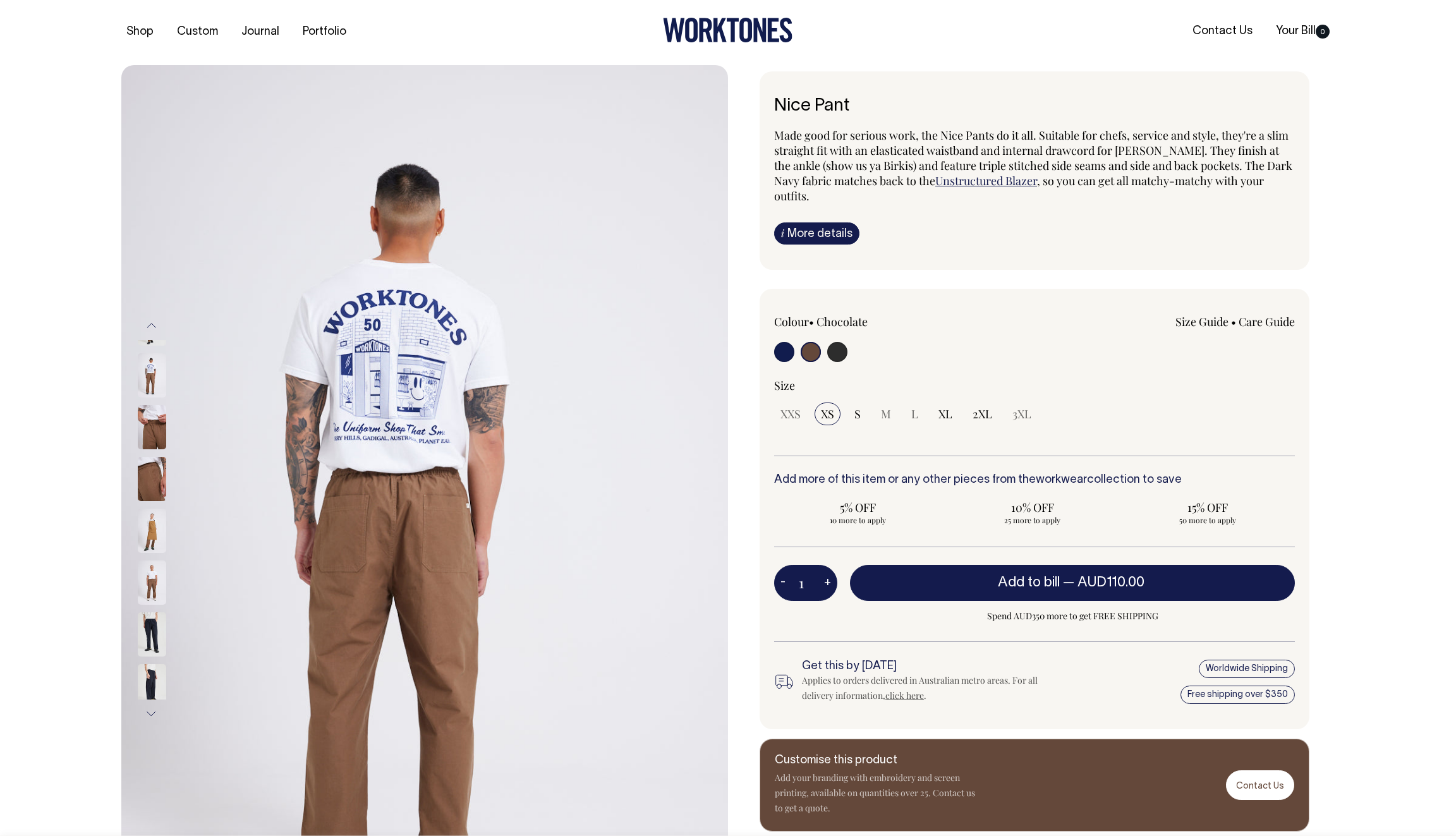
scroll to position [1, 0]
click at [146, 357] on img at bounding box center [152, 376] width 28 height 44
click at [152, 521] on img at bounding box center [152, 531] width 28 height 44
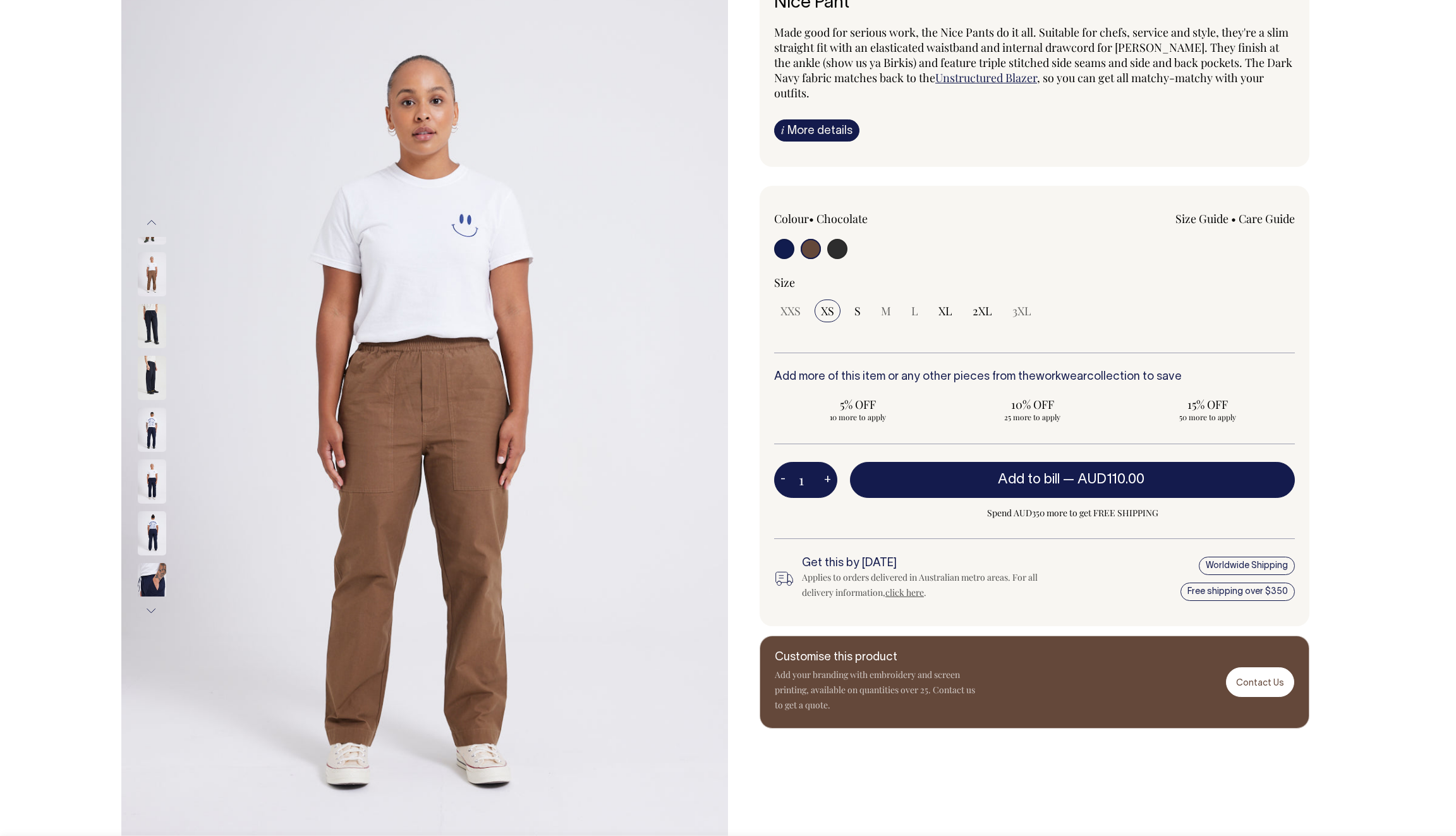
scroll to position [105, 0]
click at [840, 255] on input "radio" at bounding box center [837, 248] width 21 height 21
radio input "true"
select select "Charcoal"
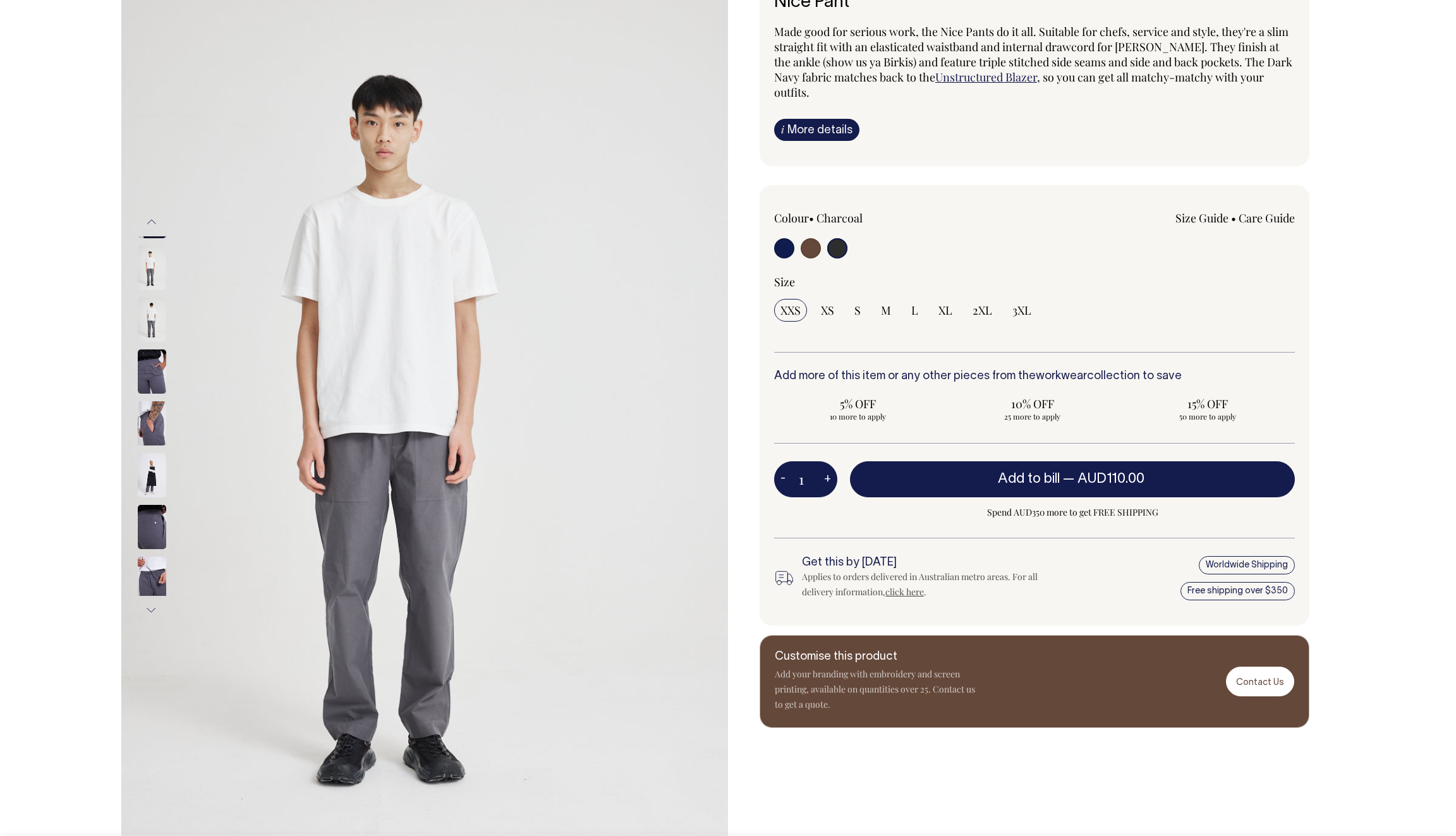
click at [788, 250] on input "radio" at bounding box center [784, 248] width 21 height 21
radio input "true"
select select "Dark Navy"
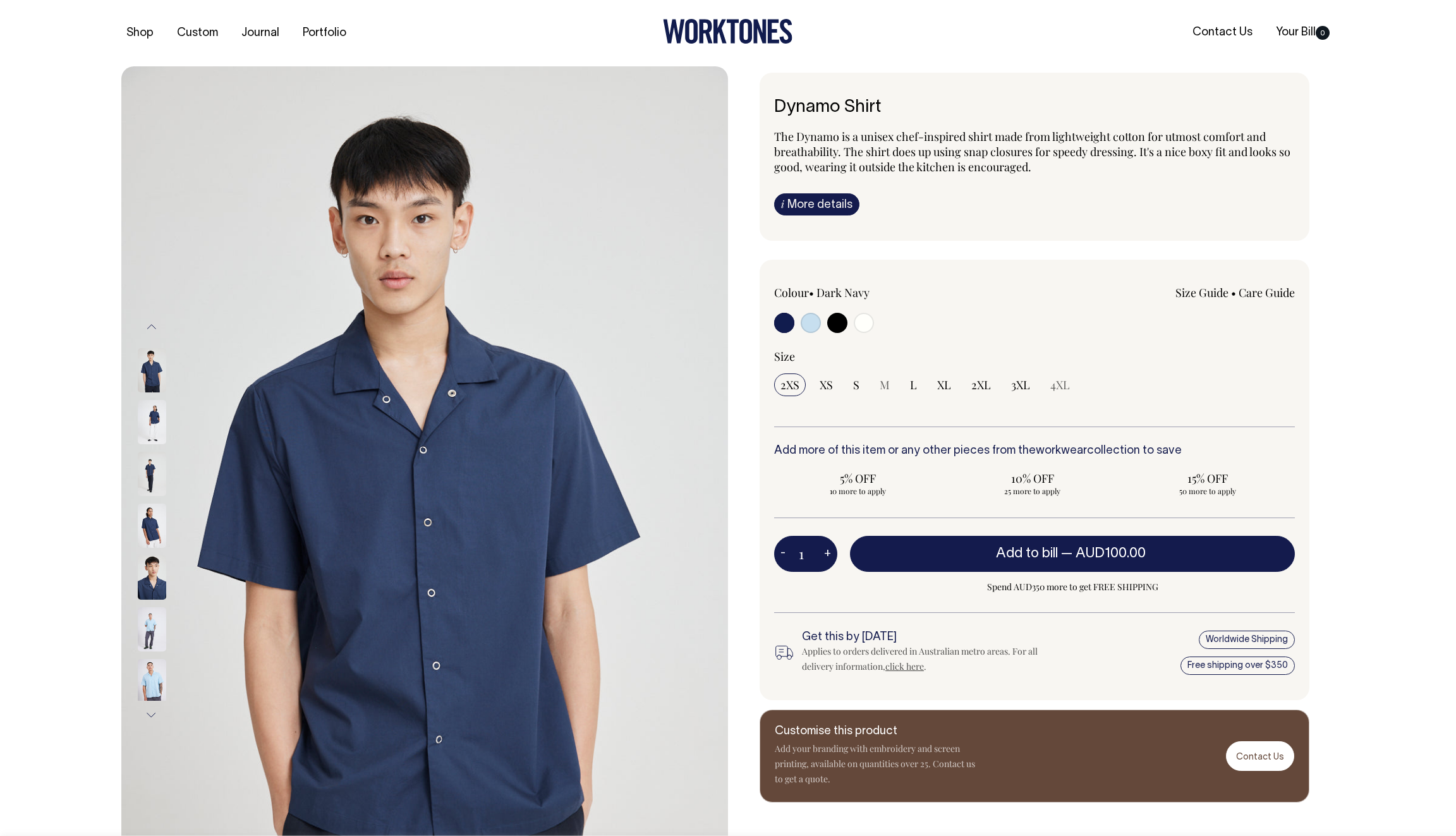
click at [871, 325] on input "radio" at bounding box center [865, 323] width 21 height 21
radio input "true"
select select "Off-White"
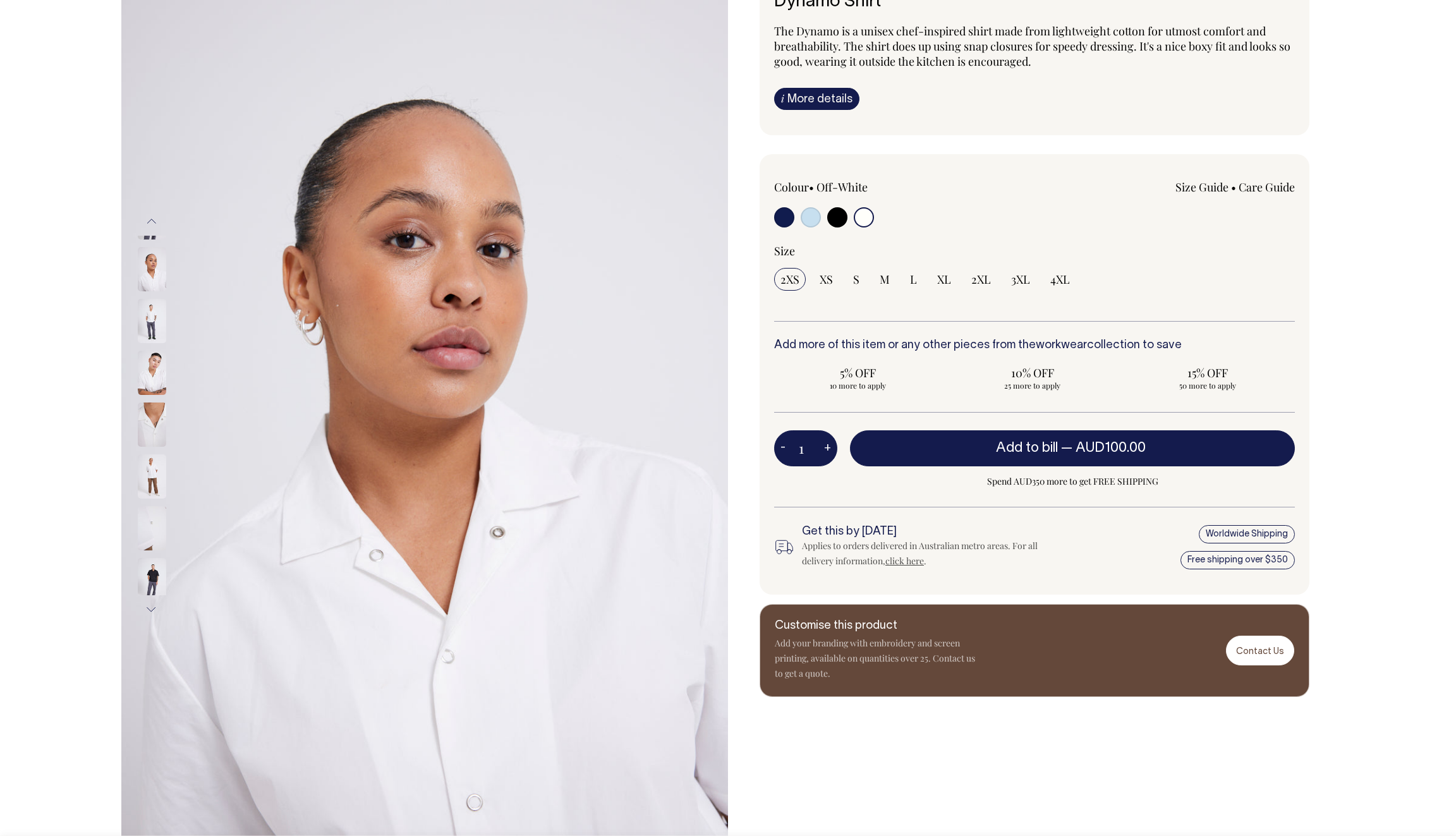
scroll to position [106, 0]
click at [146, 422] on img at bounding box center [152, 424] width 28 height 44
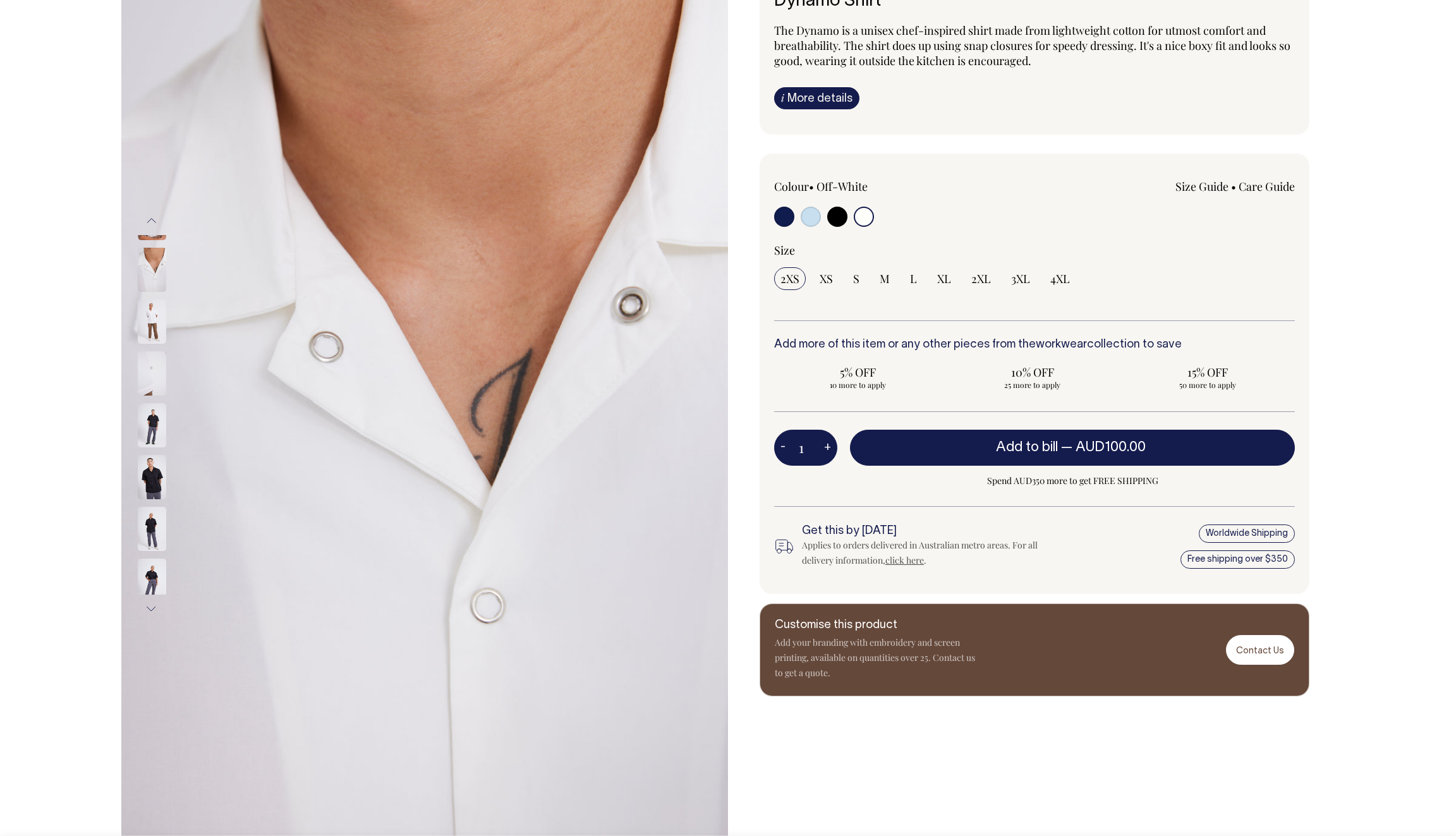
click at [145, 475] on img at bounding box center [152, 477] width 28 height 44
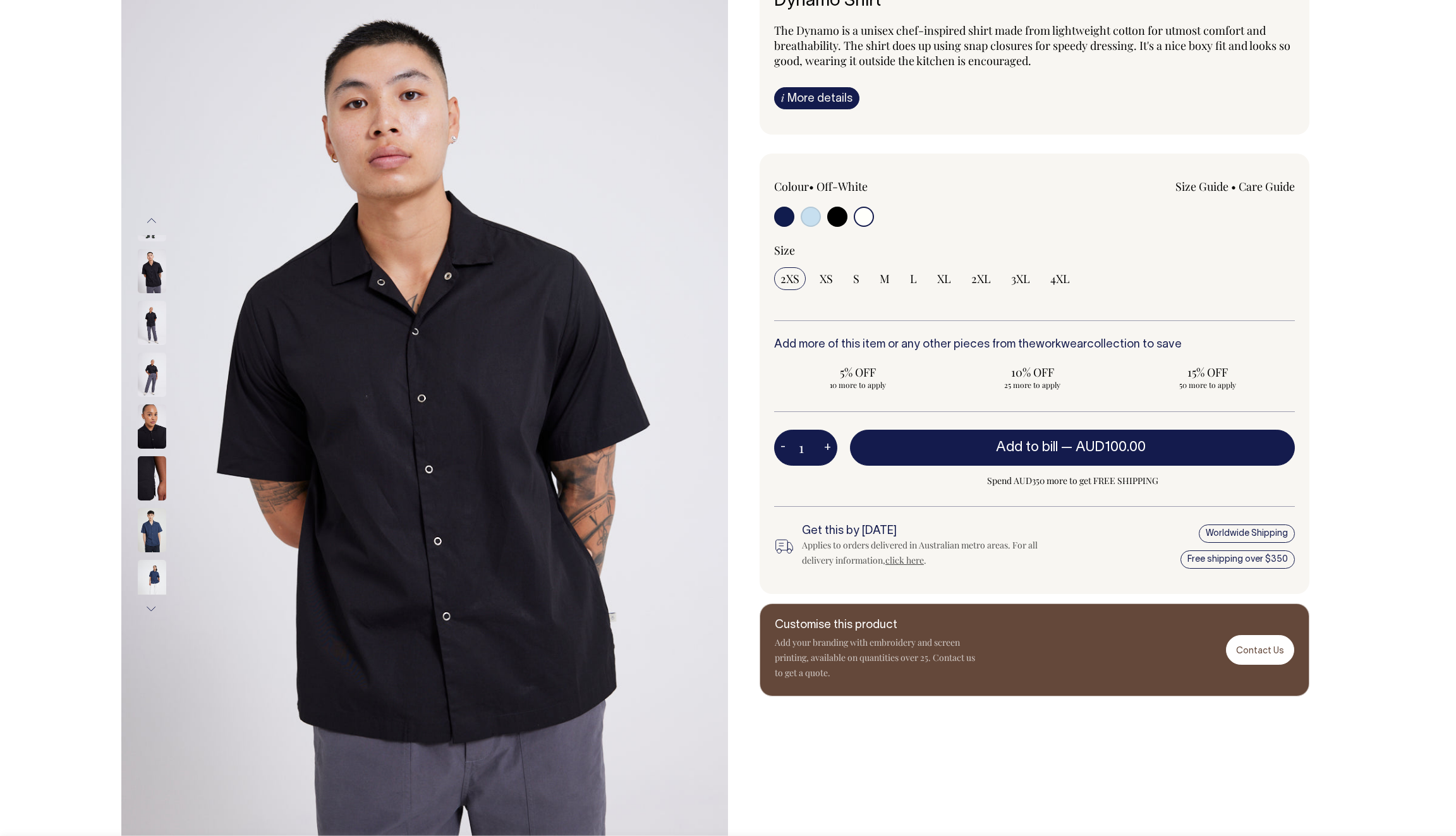
click at [151, 528] on img at bounding box center [152, 531] width 28 height 44
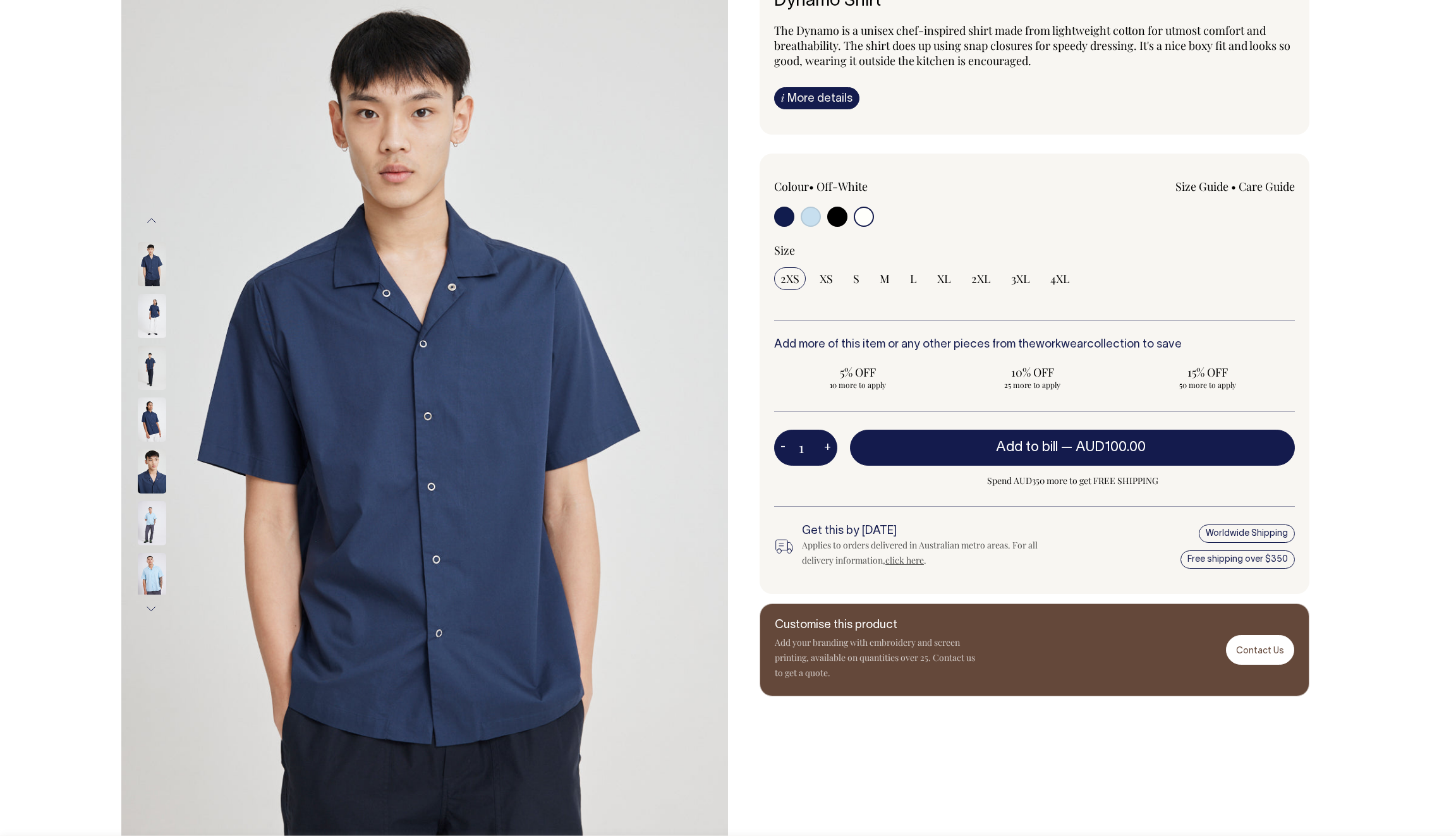
click at [151, 518] on img at bounding box center [152, 524] width 28 height 44
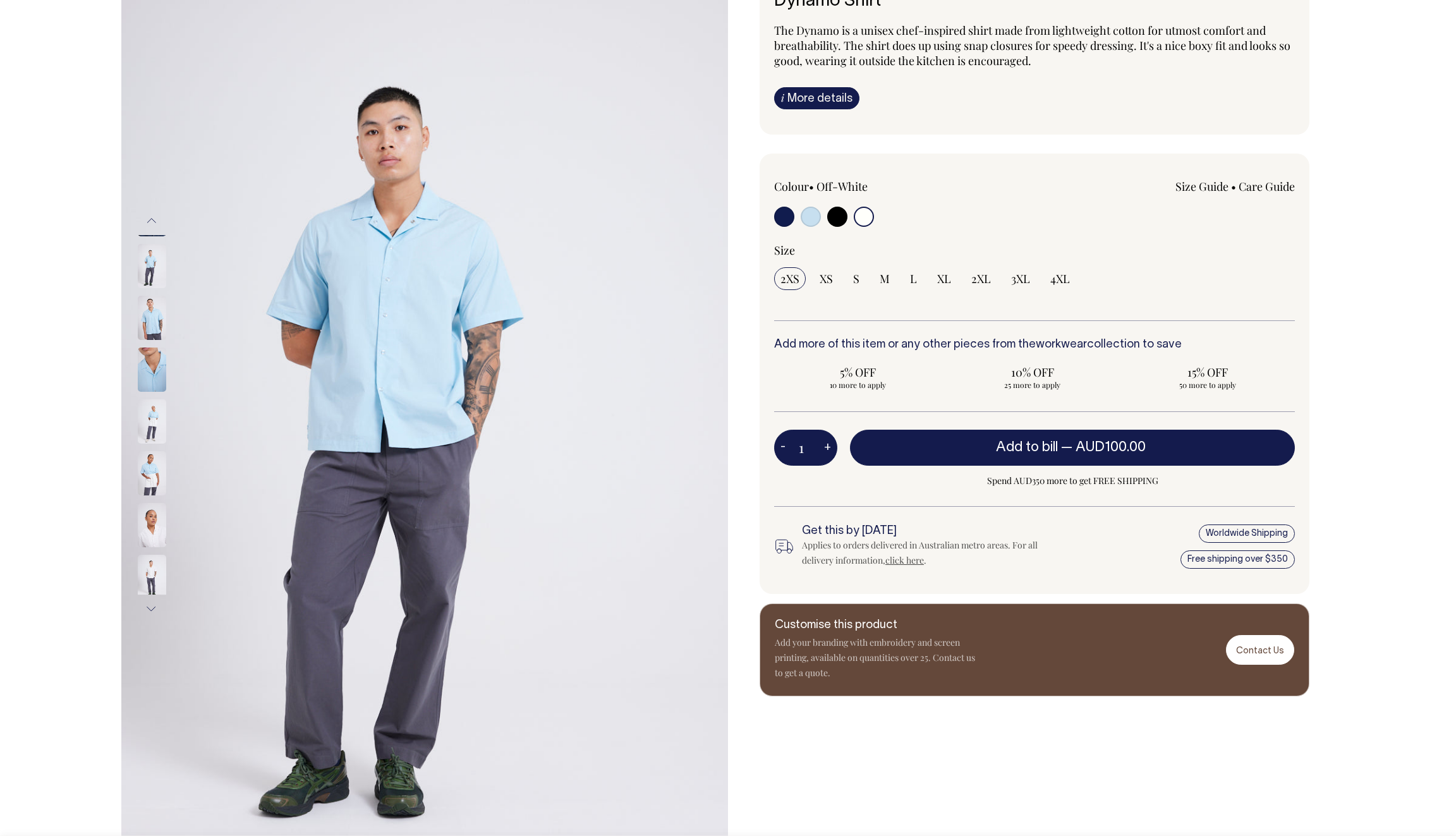
click at [156, 299] on img at bounding box center [152, 318] width 28 height 44
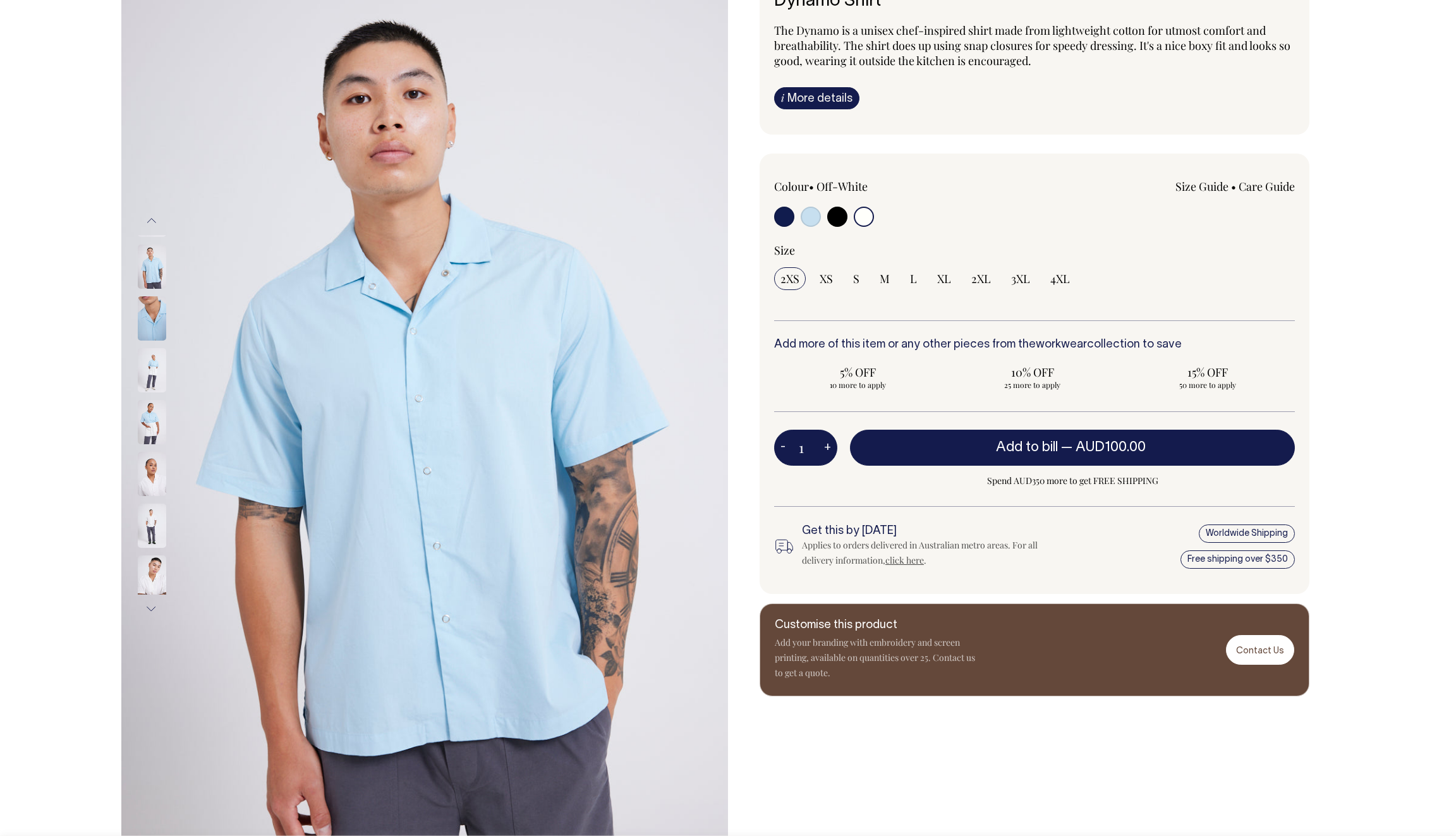
click at [149, 264] on img at bounding box center [152, 267] width 28 height 44
click at [152, 259] on img at bounding box center [152, 267] width 28 height 44
click at [154, 315] on img at bounding box center [152, 318] width 28 height 44
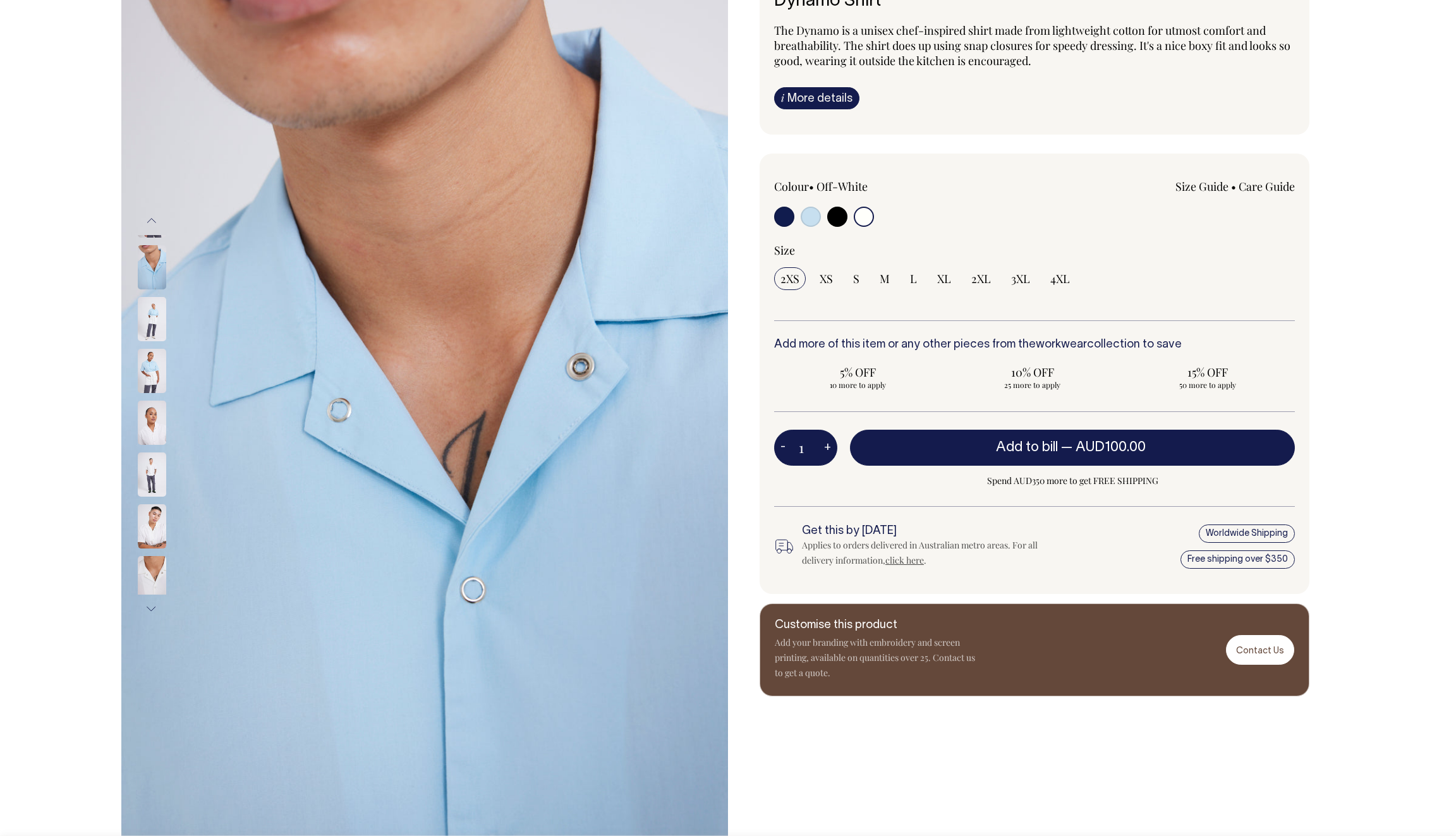
click at [149, 270] on img at bounding box center [152, 267] width 28 height 44
click at [156, 349] on img at bounding box center [152, 371] width 28 height 44
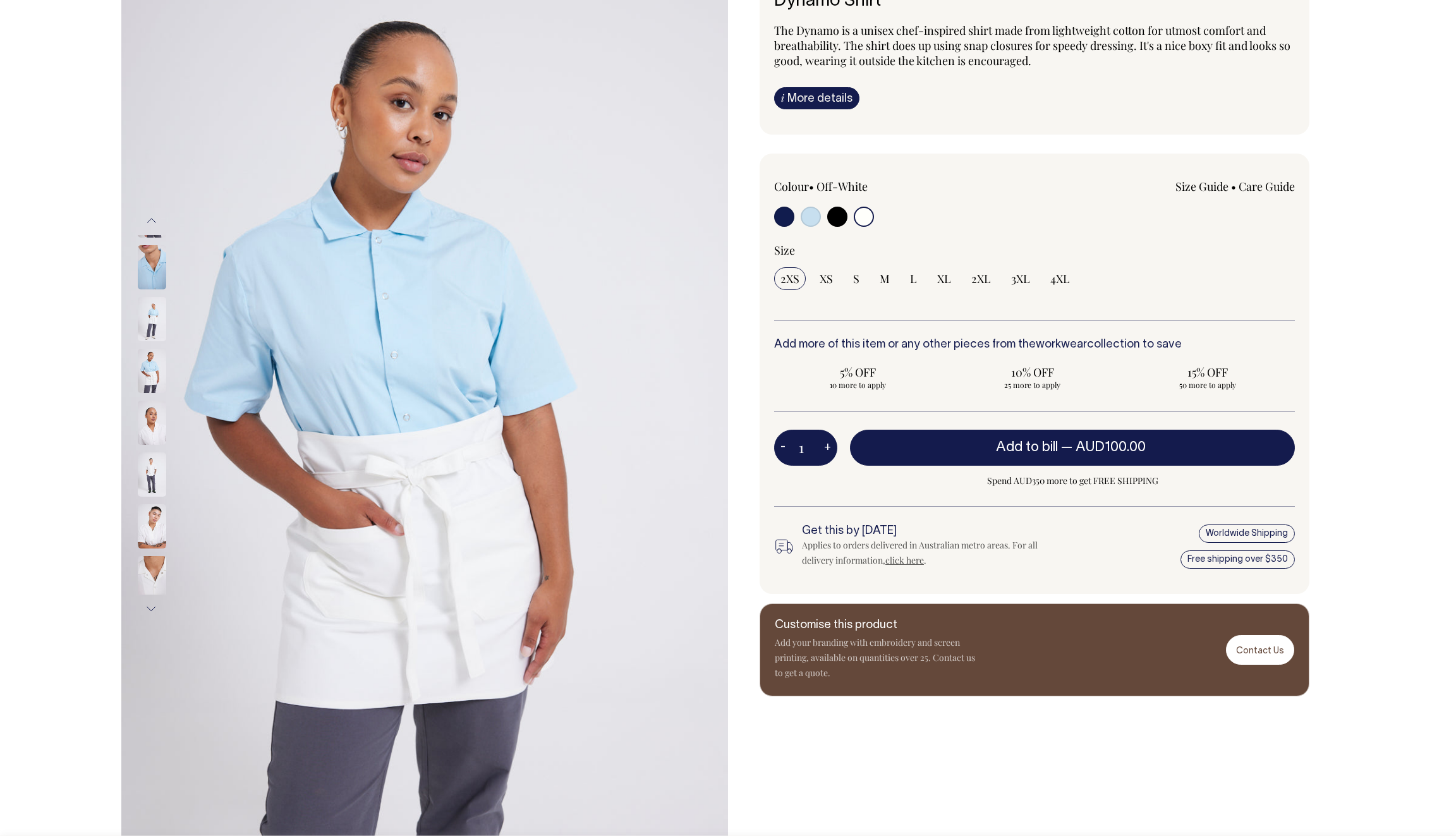
click at [156, 298] on img at bounding box center [152, 319] width 28 height 44
click at [150, 222] on button "Previous" at bounding box center [152, 220] width 19 height 28
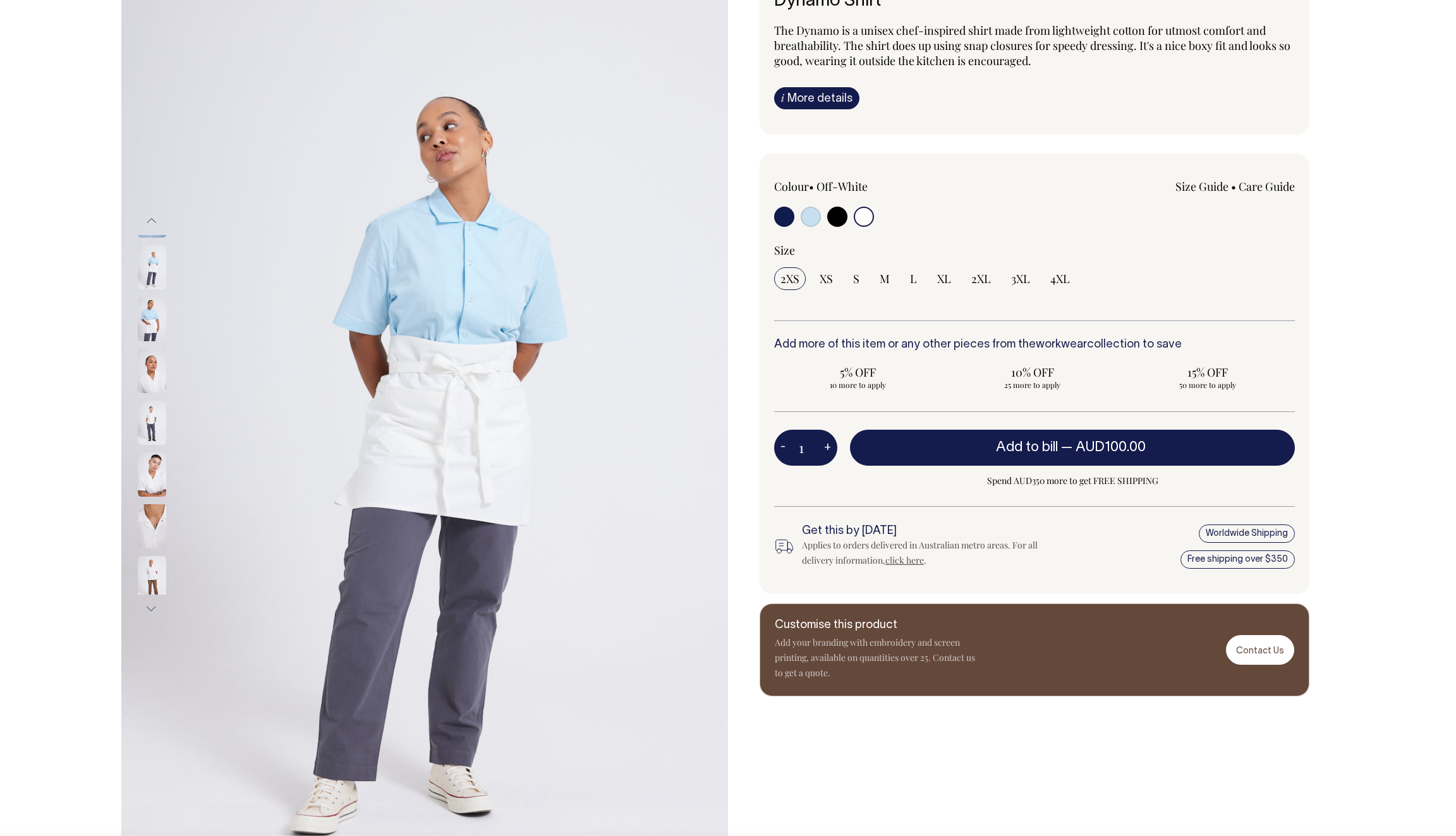
click at [150, 222] on button "Previous" at bounding box center [152, 220] width 19 height 28
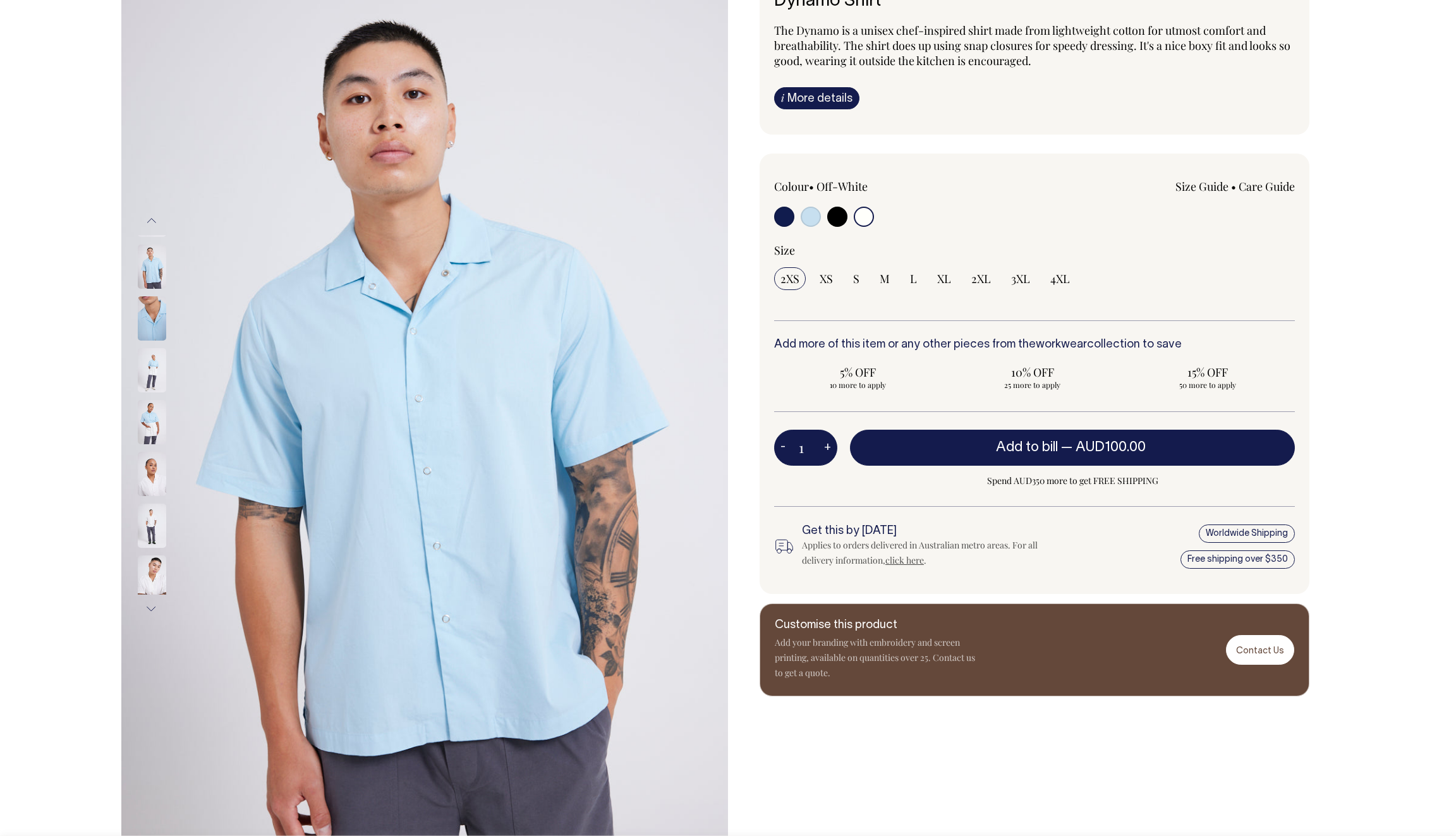
click at [150, 222] on button "Previous" at bounding box center [152, 220] width 19 height 28
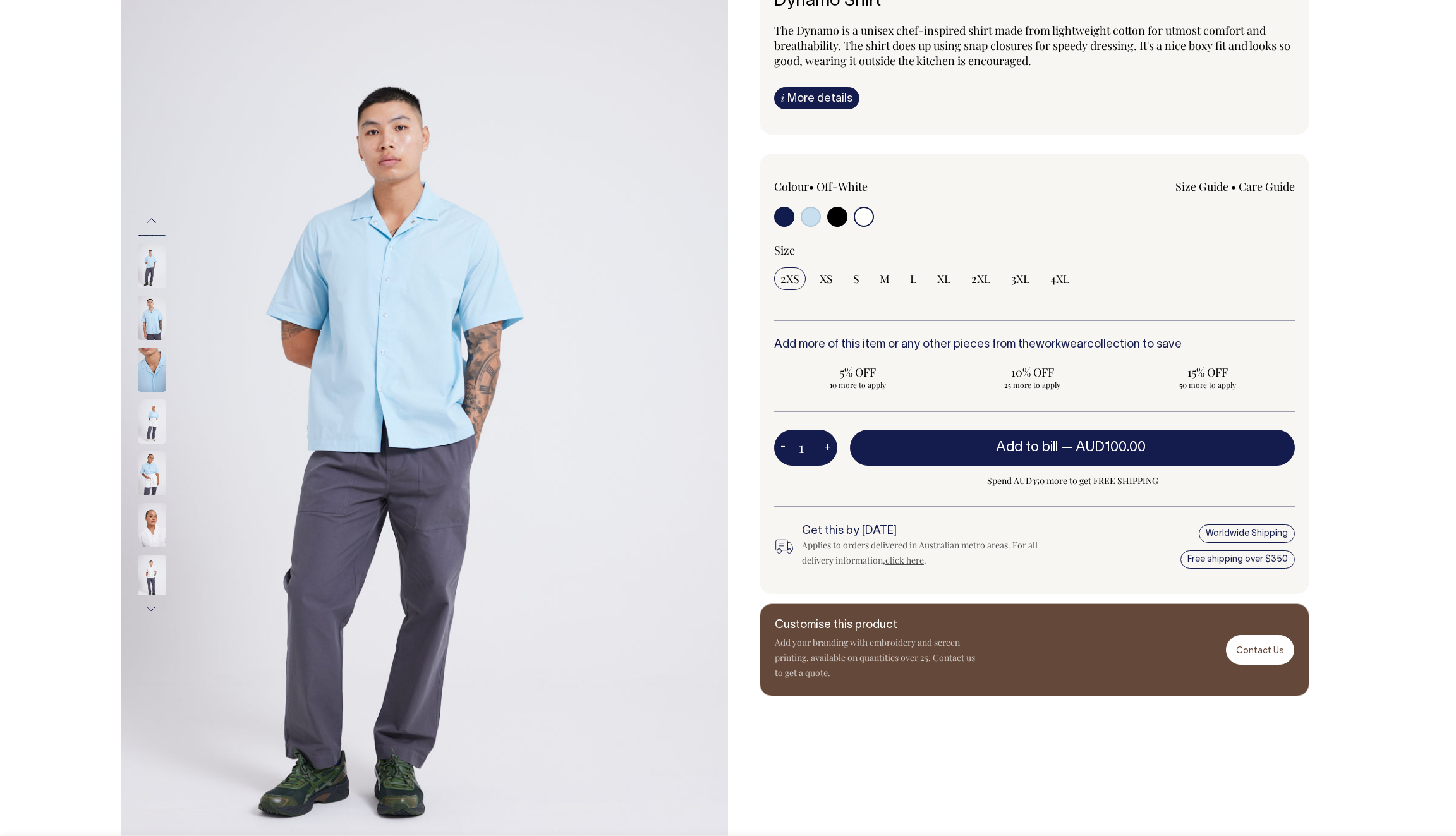
click at [147, 311] on img at bounding box center [152, 318] width 28 height 44
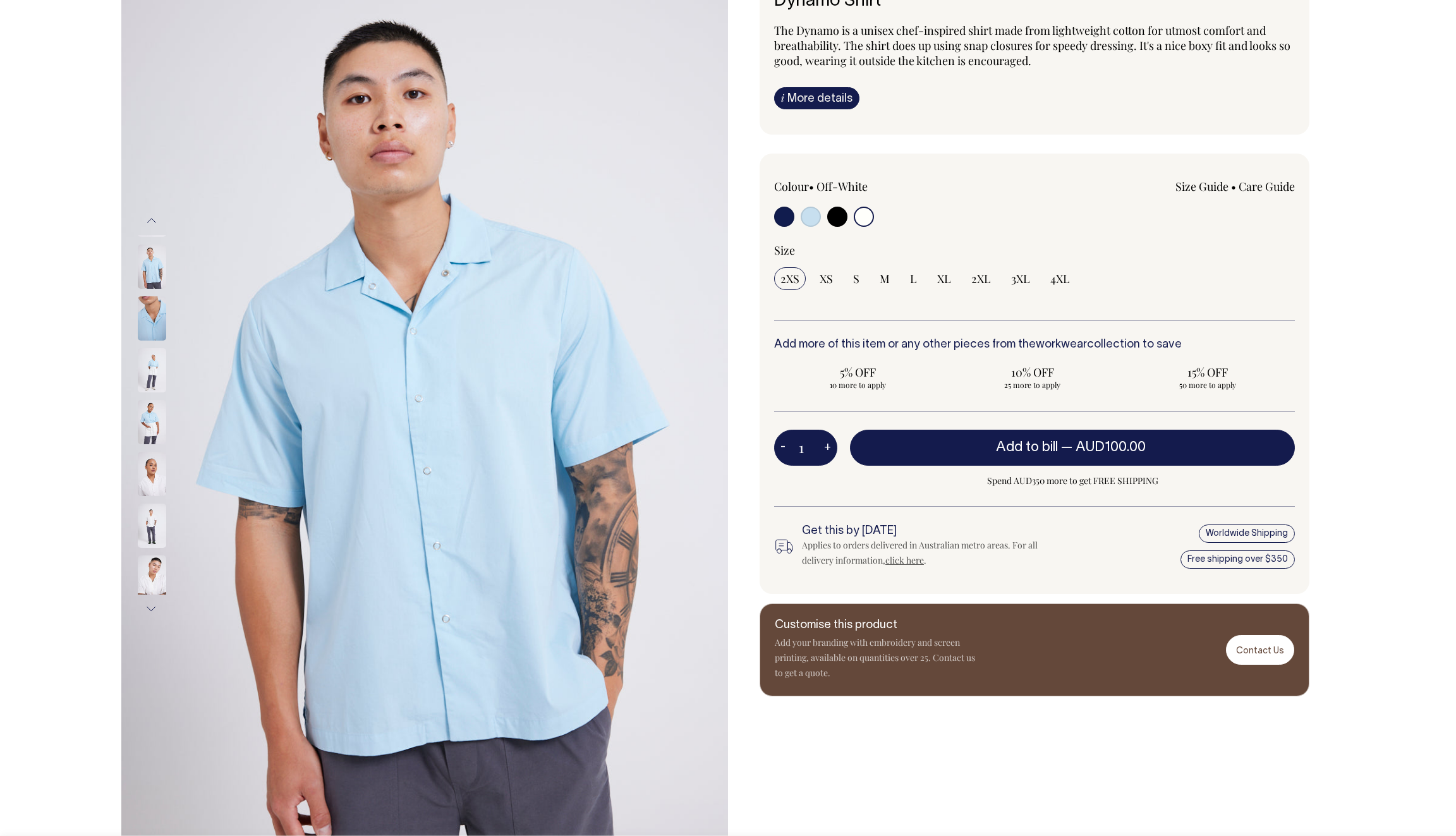
click at [146, 237] on img at bounding box center [152, 215] width 28 height 44
click at [155, 453] on img at bounding box center [152, 474] width 28 height 44
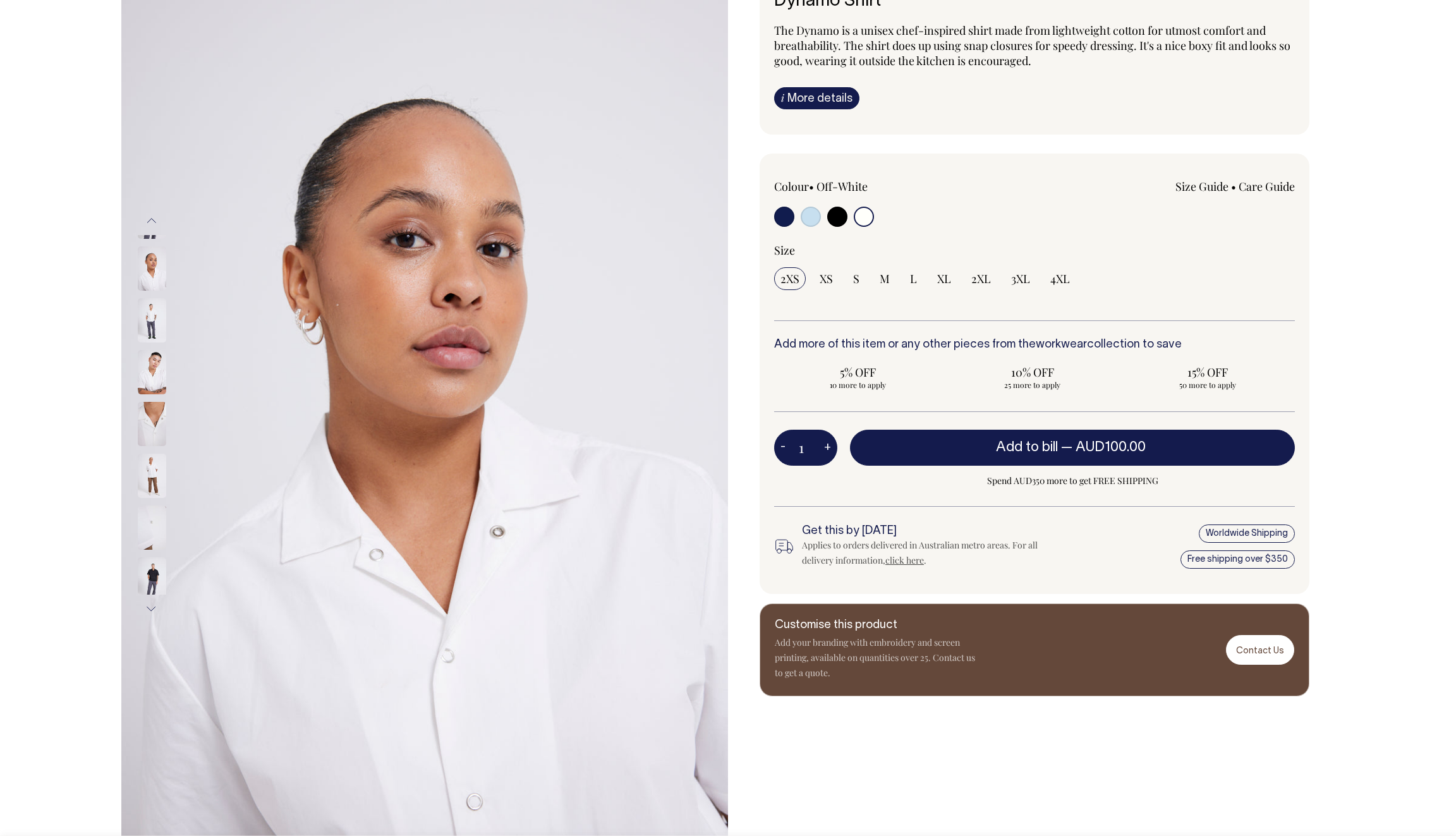
click at [152, 520] on img at bounding box center [152, 528] width 28 height 44
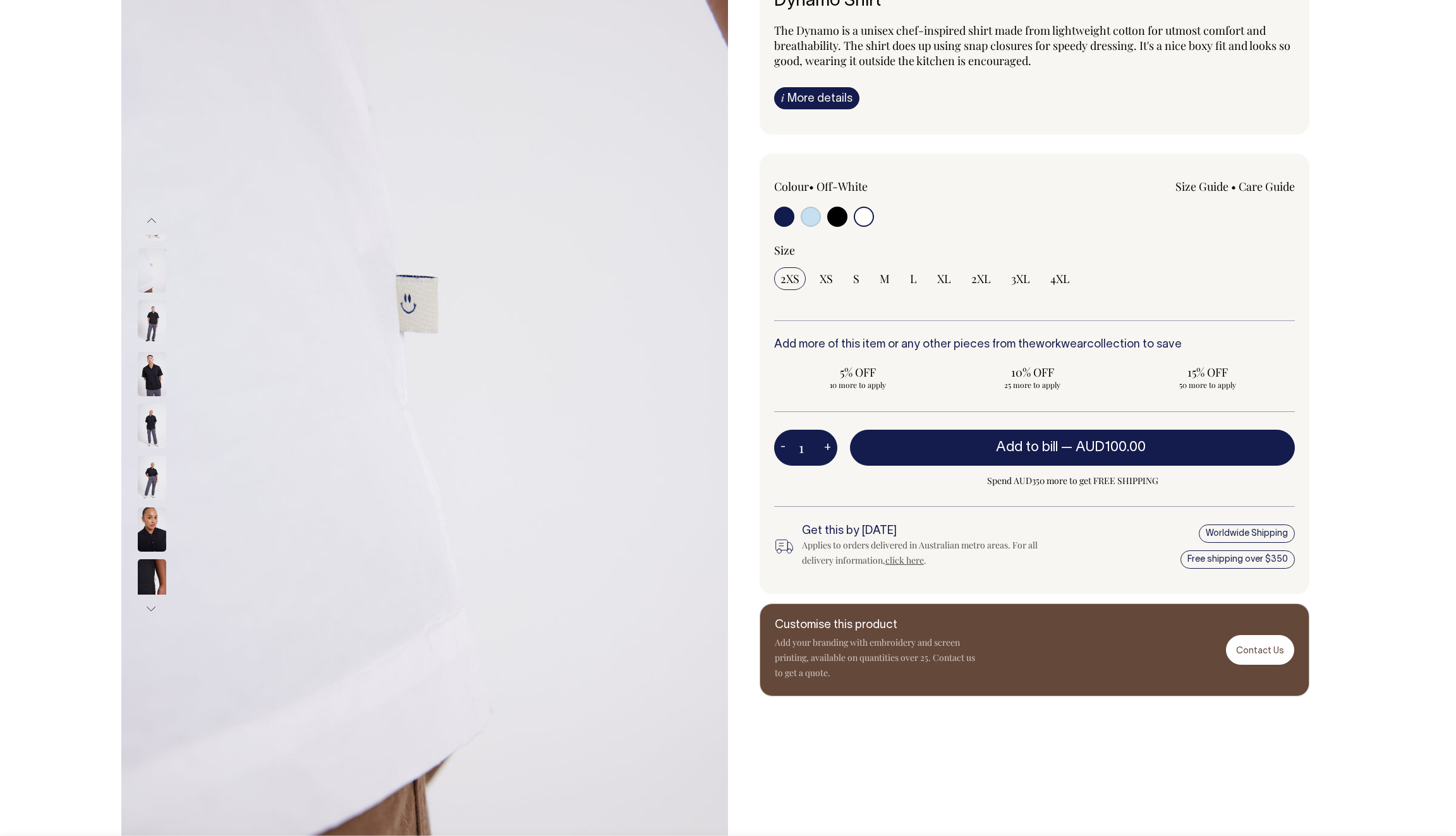
click at [152, 467] on div at bounding box center [169, 415] width 64 height 2621
click at [155, 312] on img at bounding box center [152, 323] width 28 height 44
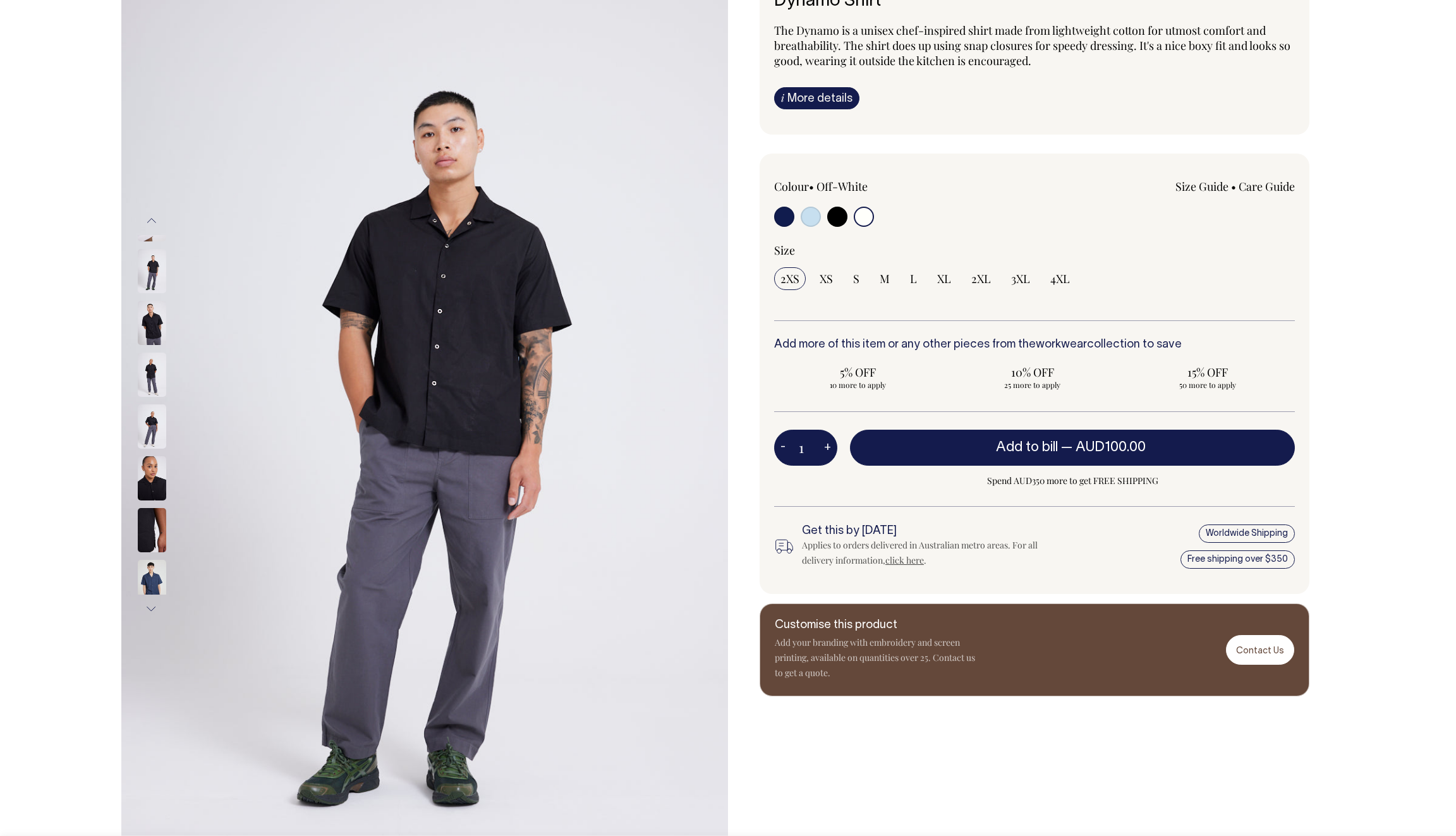
click at [155, 312] on img at bounding box center [152, 323] width 28 height 44
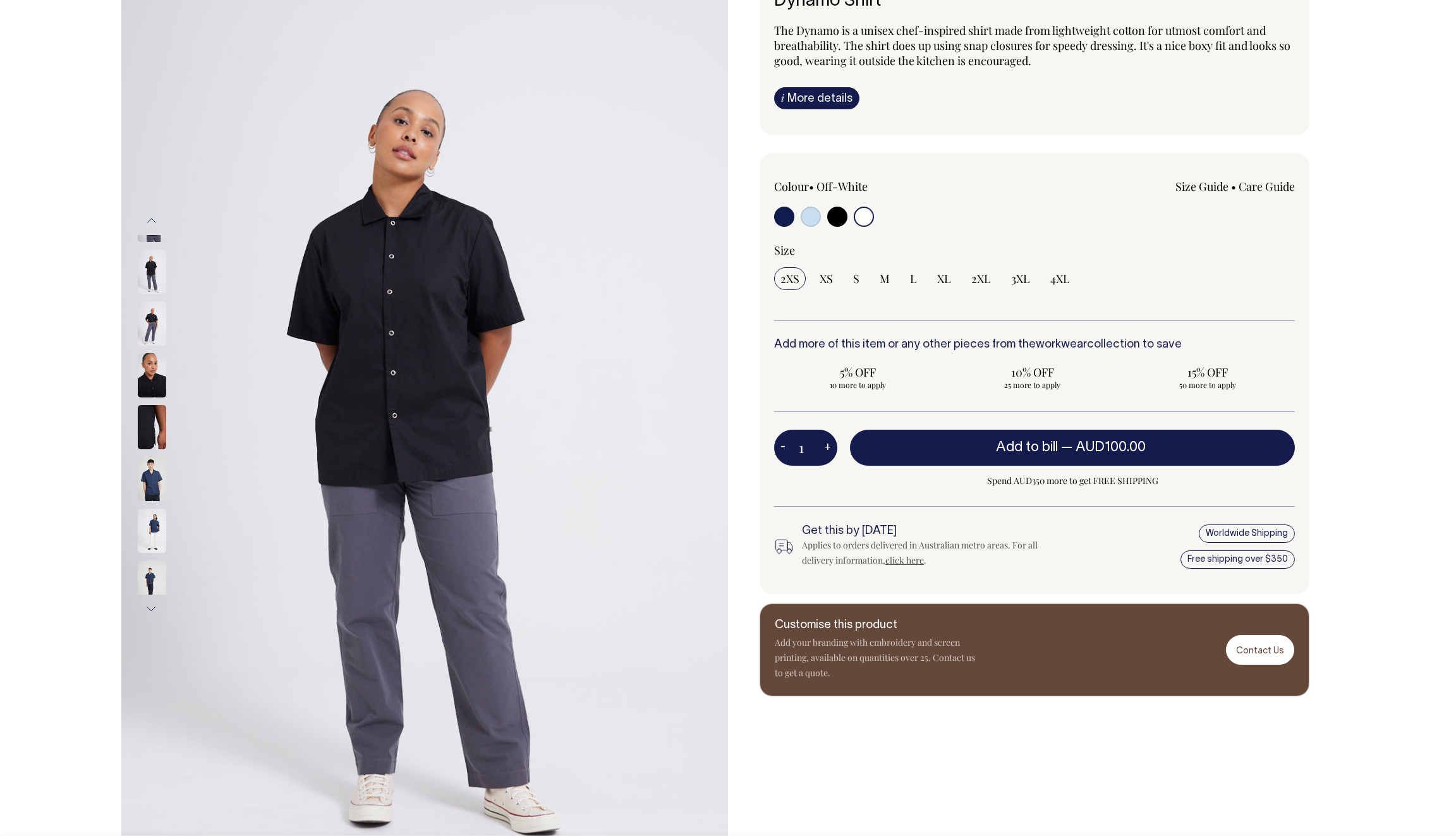
click at [154, 476] on img at bounding box center [152, 479] width 28 height 44
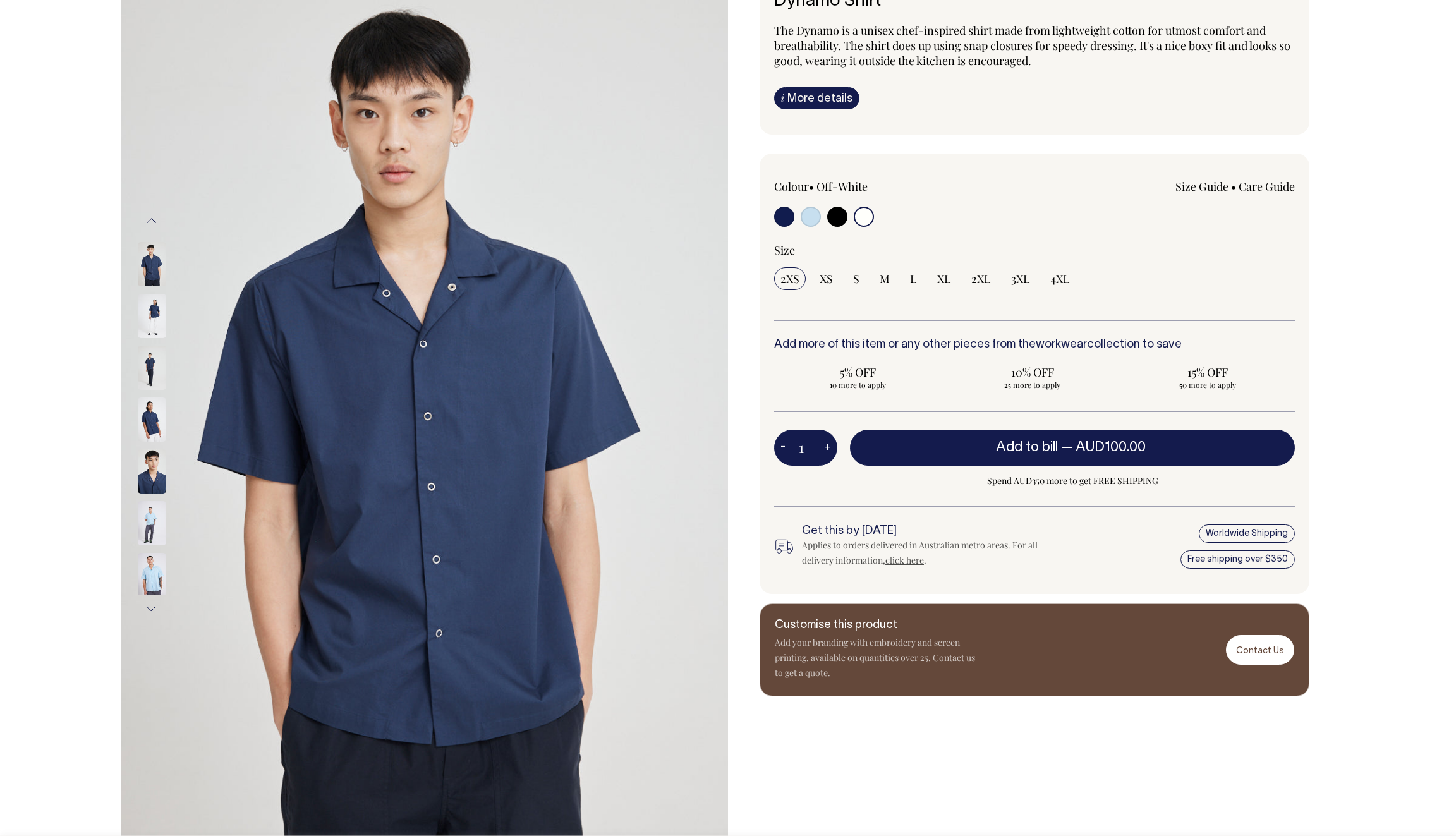
click at [153, 259] on img at bounding box center [152, 264] width 28 height 44
click at [153, 326] on img at bounding box center [152, 316] width 28 height 44
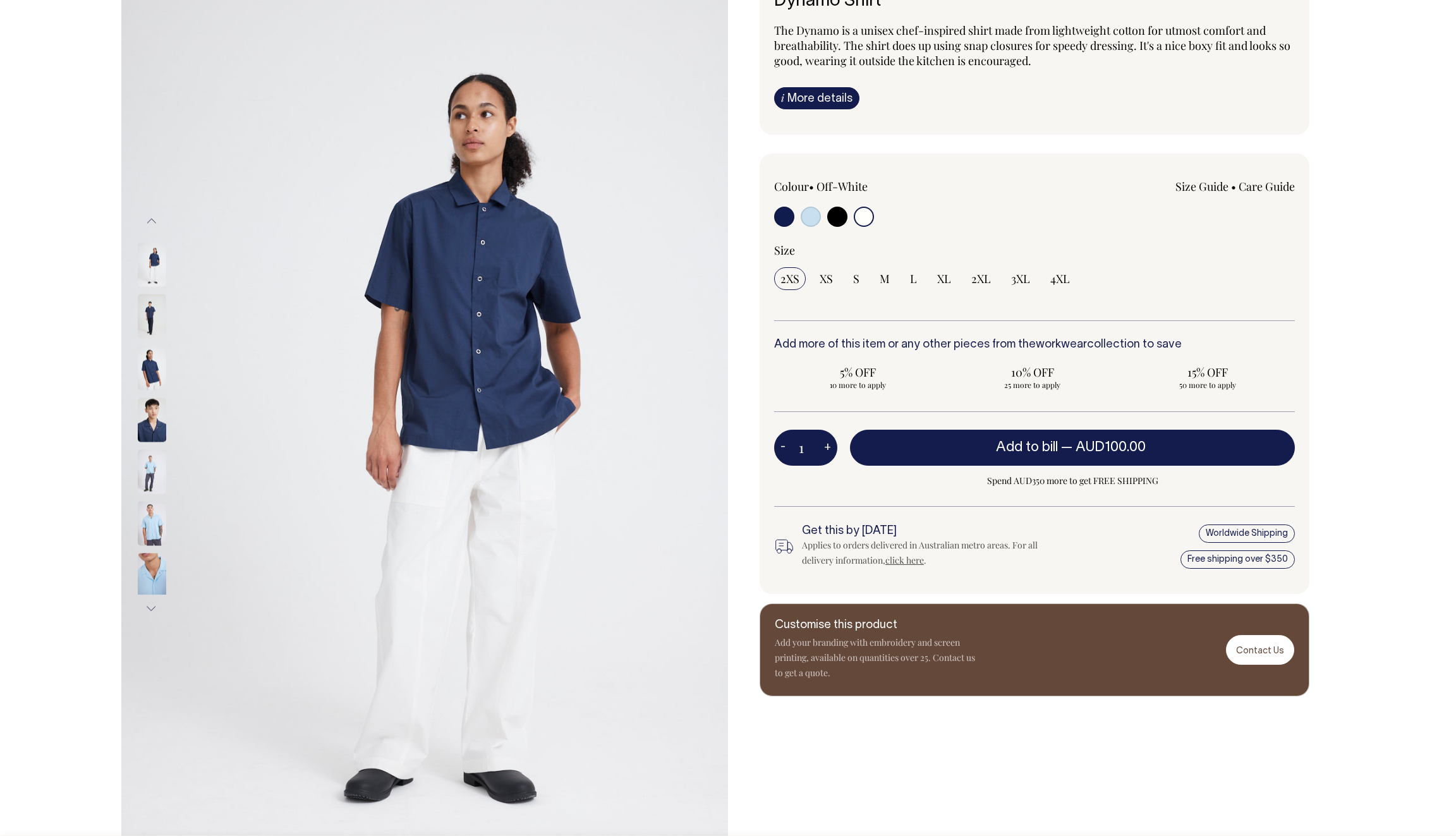
click at [156, 462] on img at bounding box center [152, 472] width 28 height 44
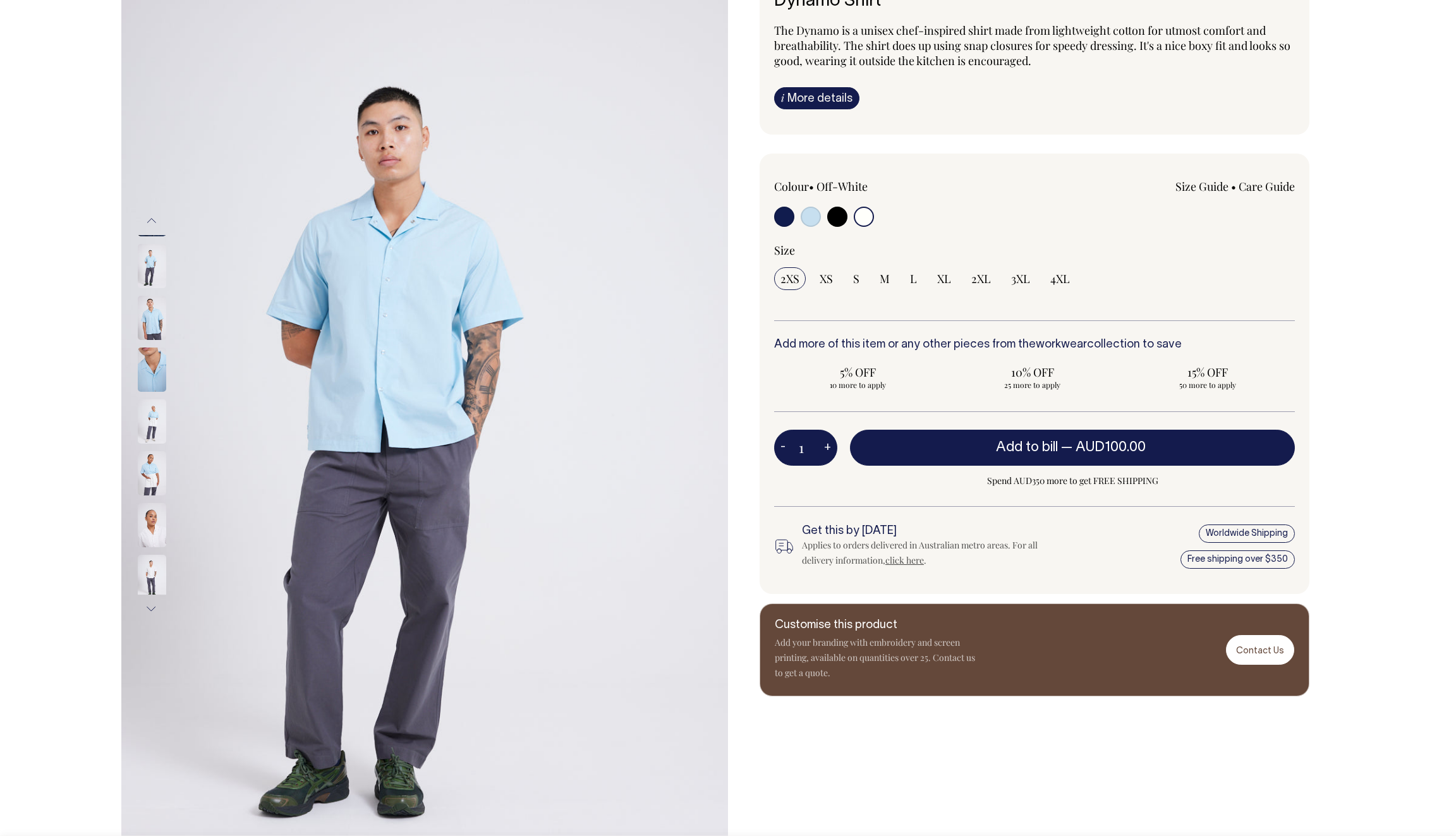
click at [149, 503] on img at bounding box center [152, 525] width 28 height 44
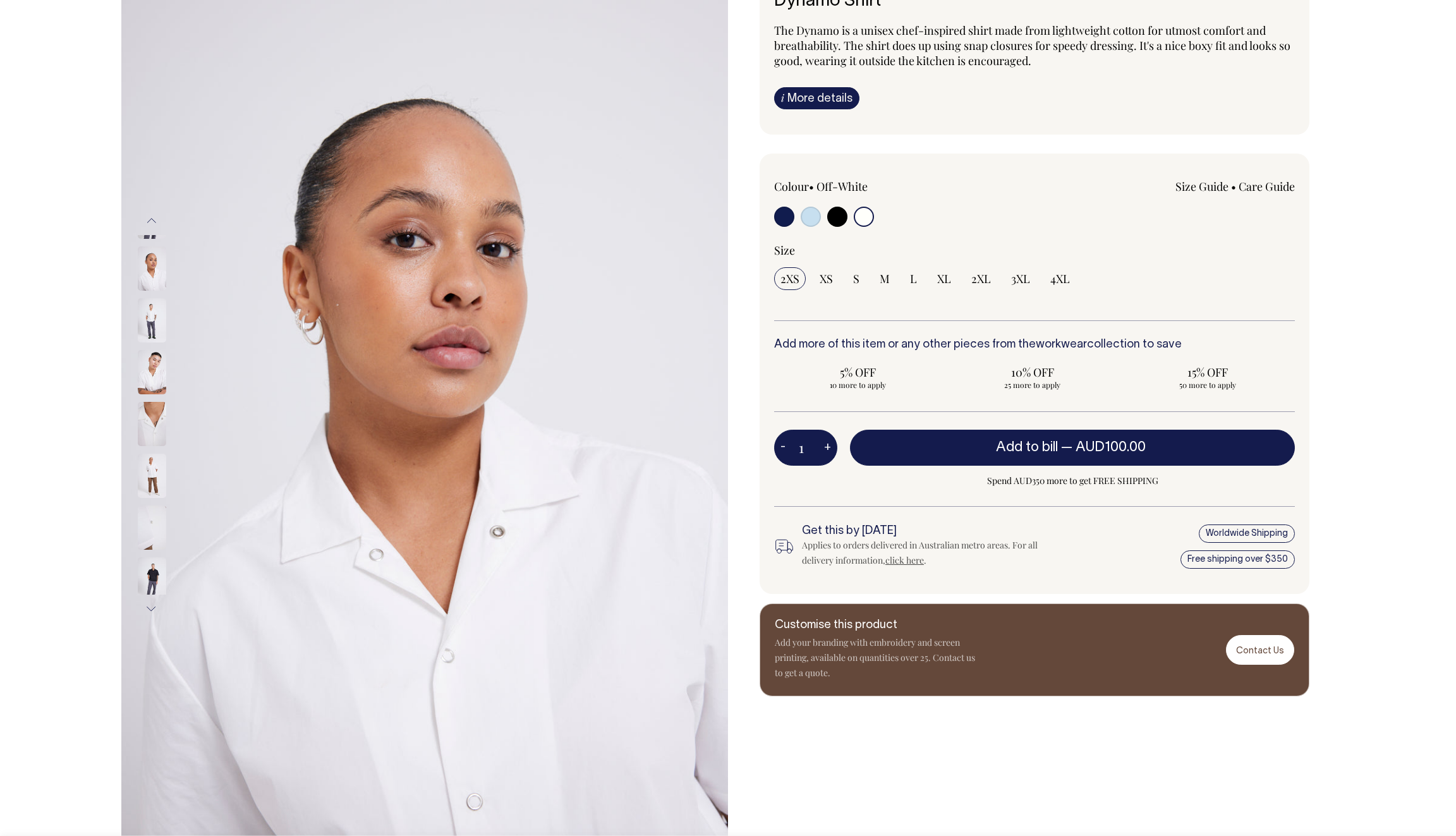
click at [148, 298] on img at bounding box center [152, 320] width 28 height 44
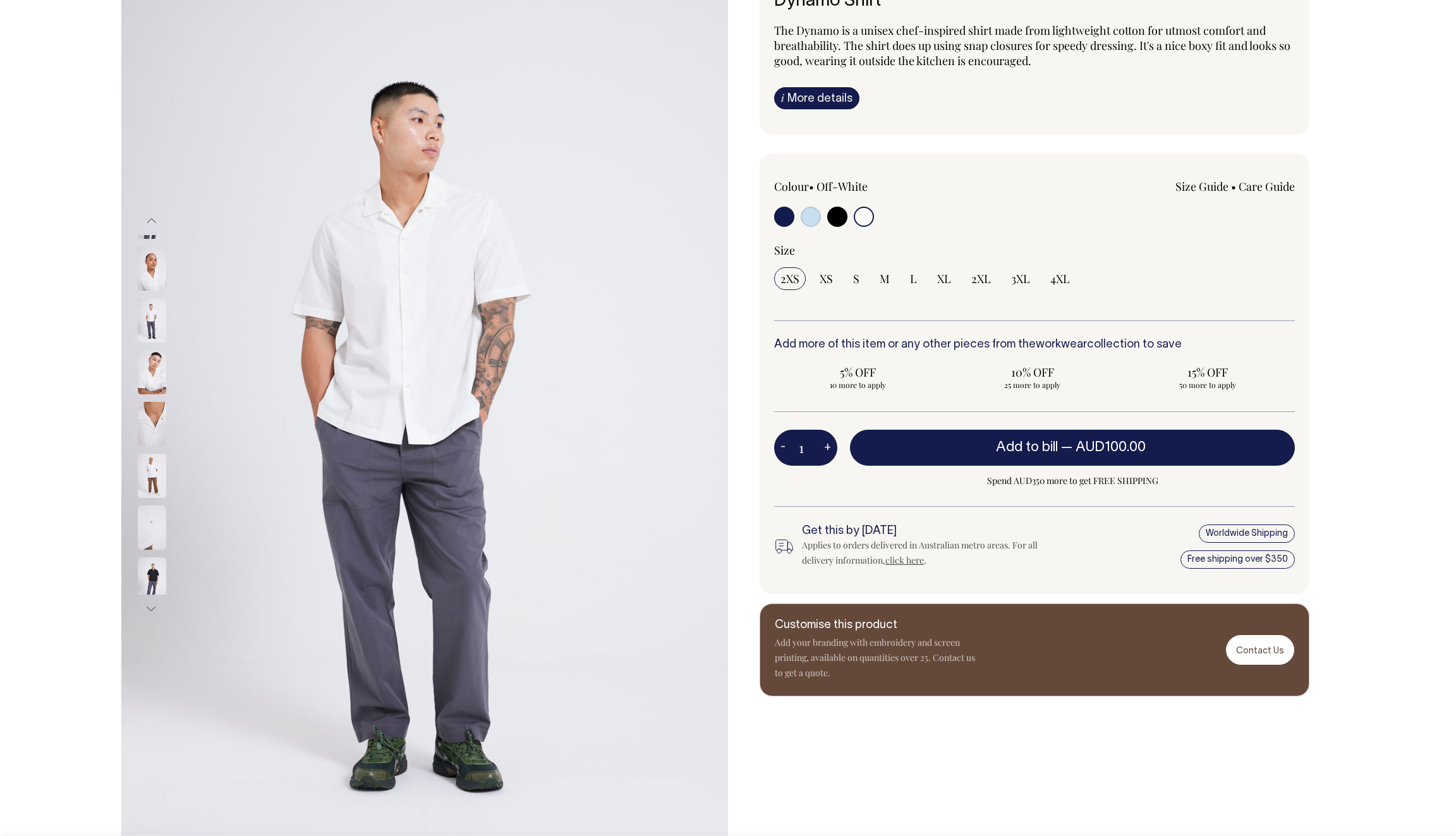
click at [148, 315] on img at bounding box center [152, 320] width 28 height 44
click at [152, 403] on img at bounding box center [152, 424] width 28 height 44
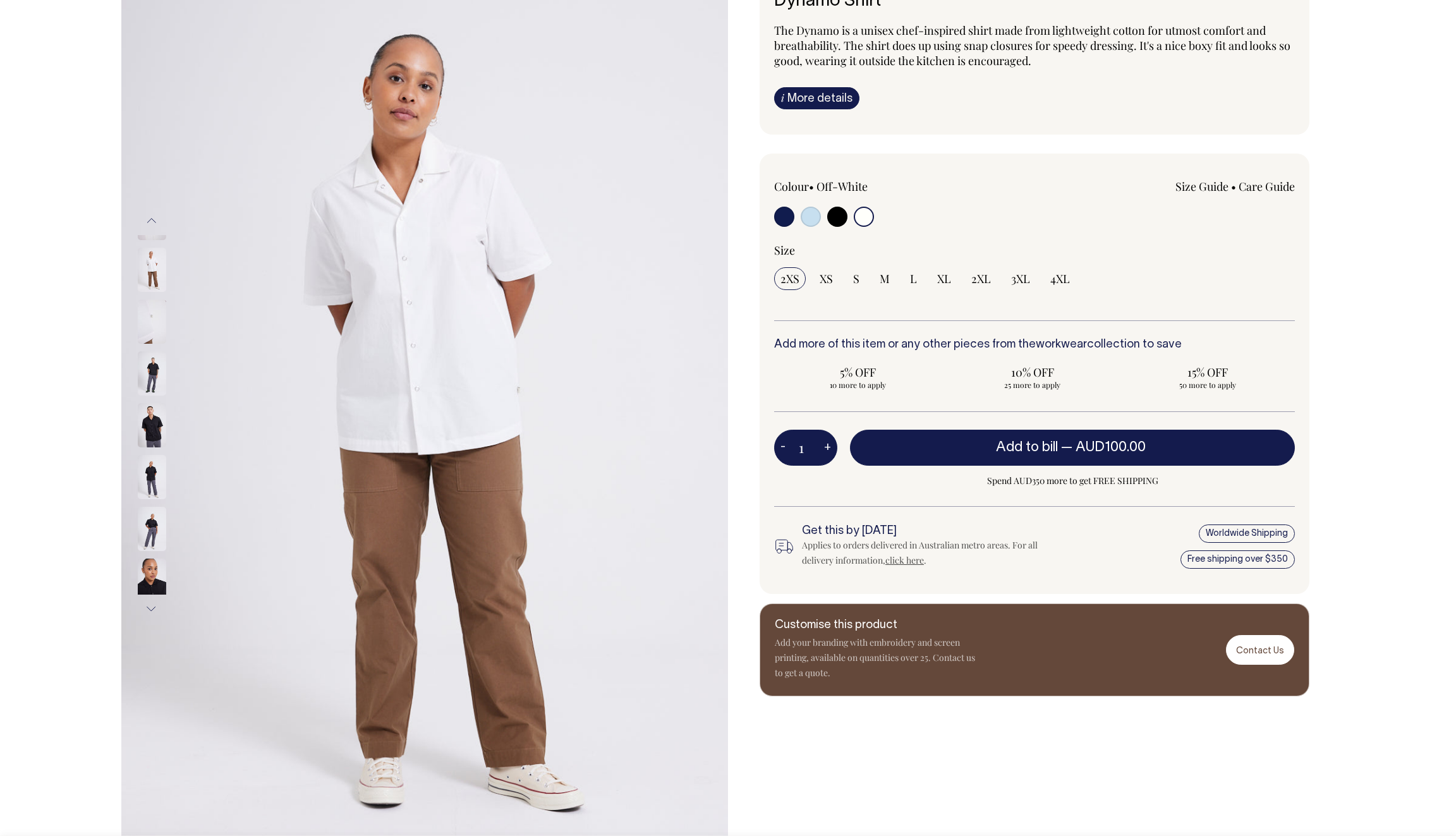
click at [149, 247] on img at bounding box center [152, 270] width 28 height 44
click at [150, 309] on img at bounding box center [152, 322] width 28 height 44
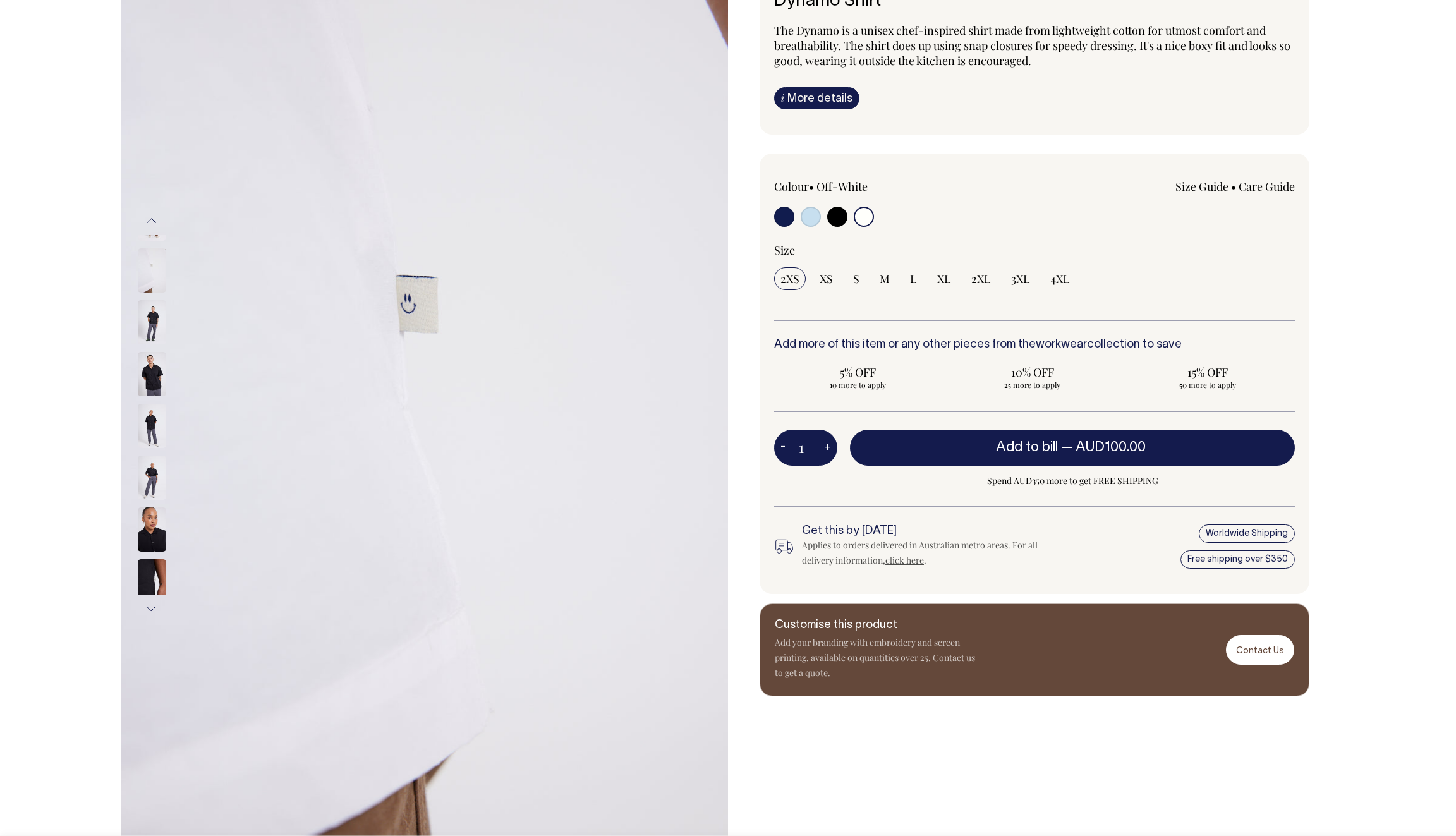
click at [151, 219] on button "Previous" at bounding box center [152, 220] width 19 height 28
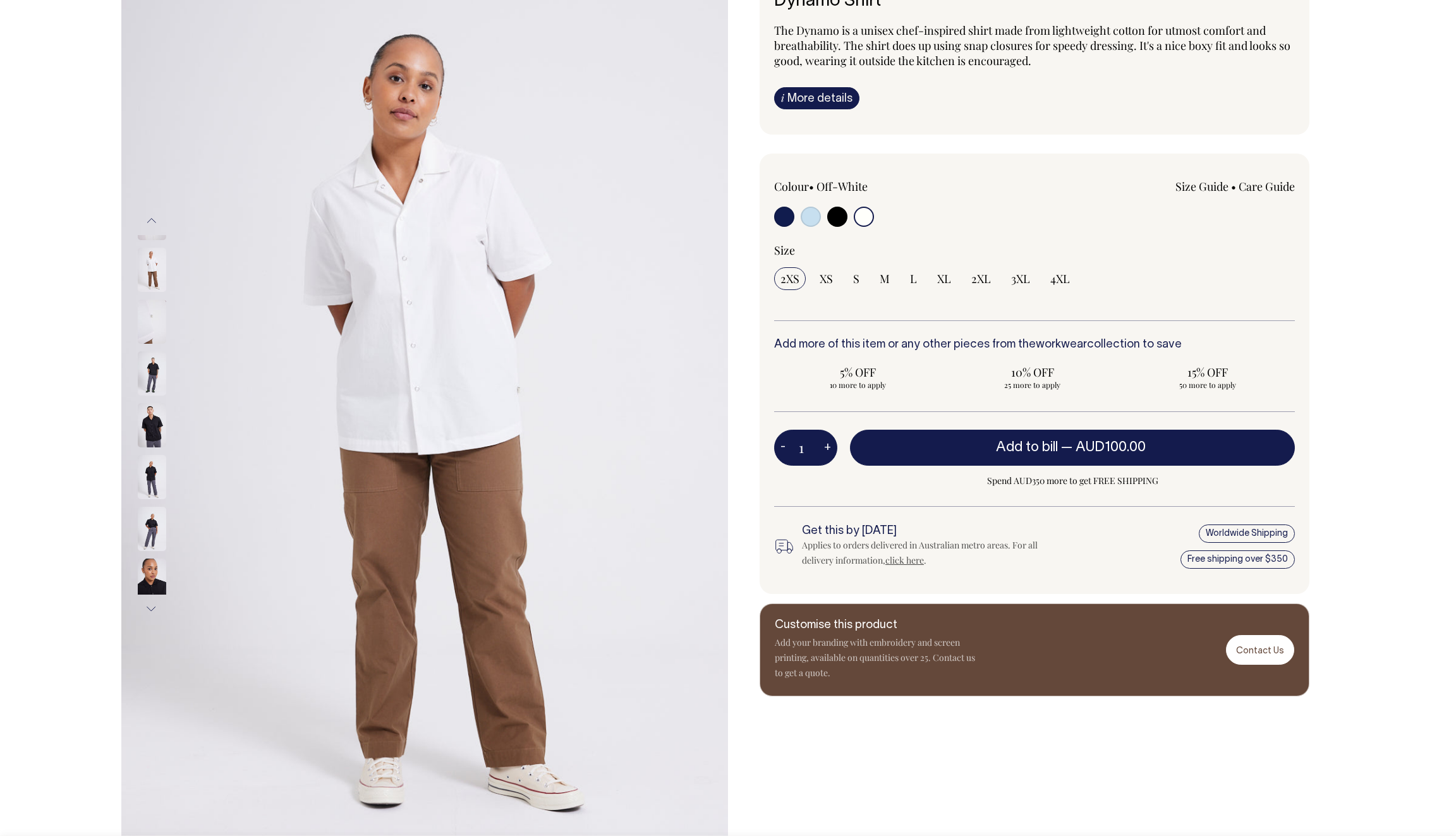
click at [151, 219] on button "Previous" at bounding box center [152, 220] width 19 height 28
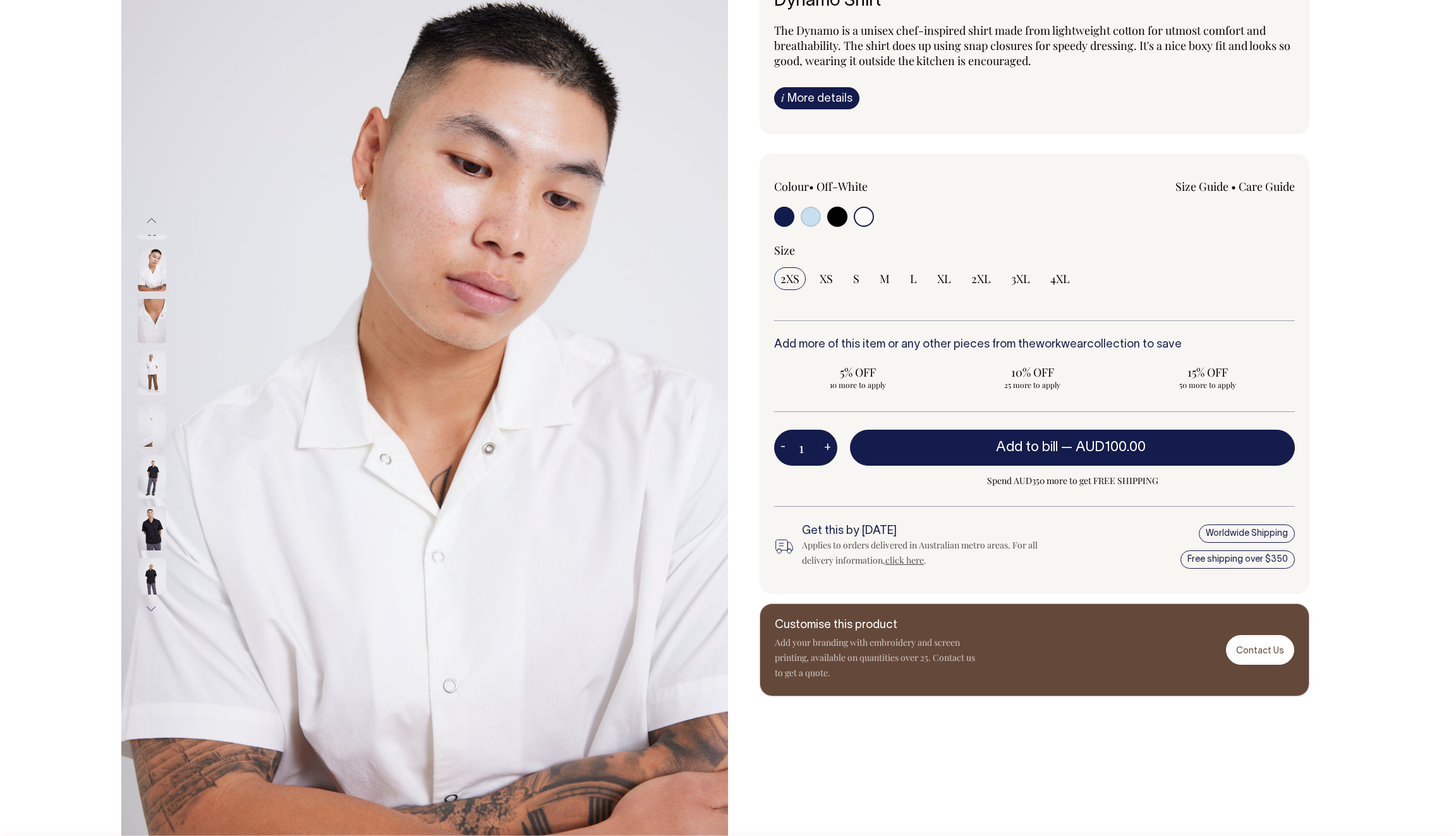
click at [151, 263] on img at bounding box center [152, 270] width 28 height 44
click at [152, 220] on button "Previous" at bounding box center [152, 220] width 19 height 28
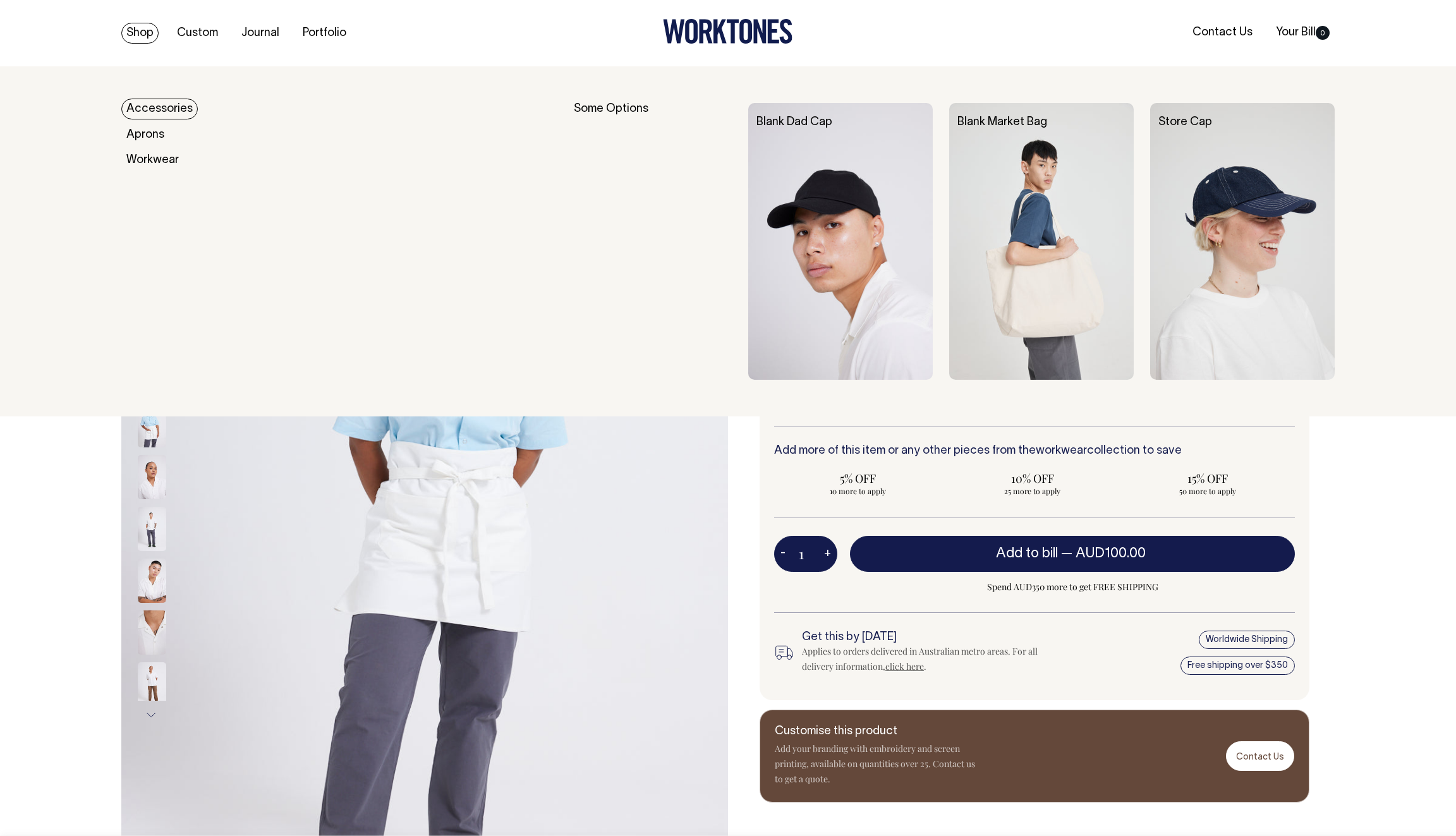
scroll to position [0, 0]
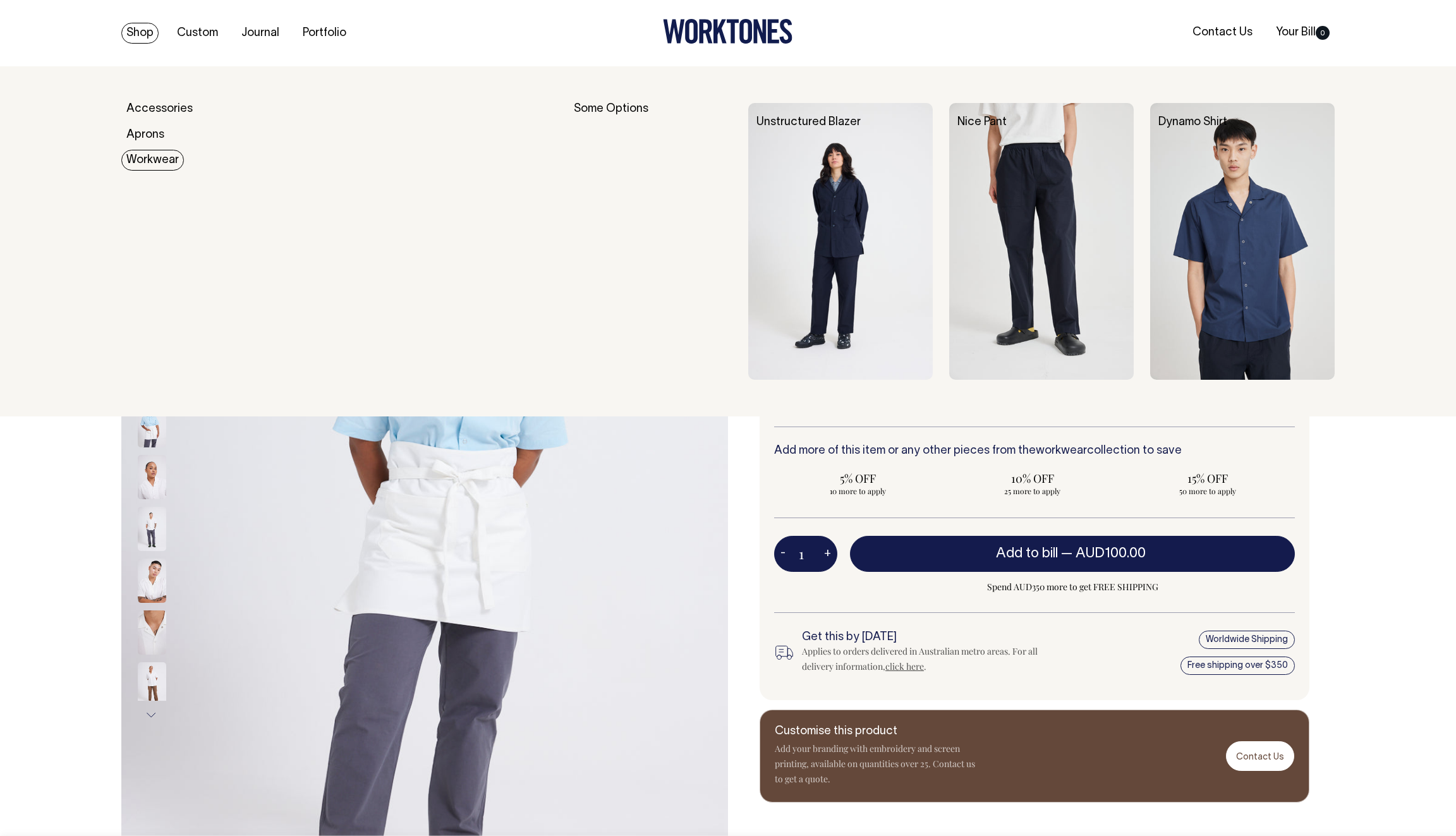
click at [155, 156] on link "Workwear" at bounding box center [152, 160] width 62 height 21
